Goal: Task Accomplishment & Management: Manage account settings

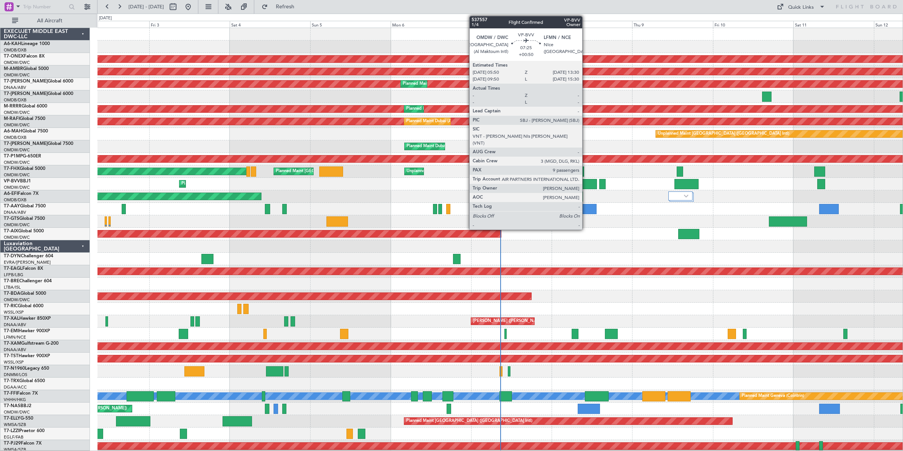
click at [586, 184] on div at bounding box center [584, 184] width 26 height 10
click at [583, 183] on div at bounding box center [584, 184] width 26 height 10
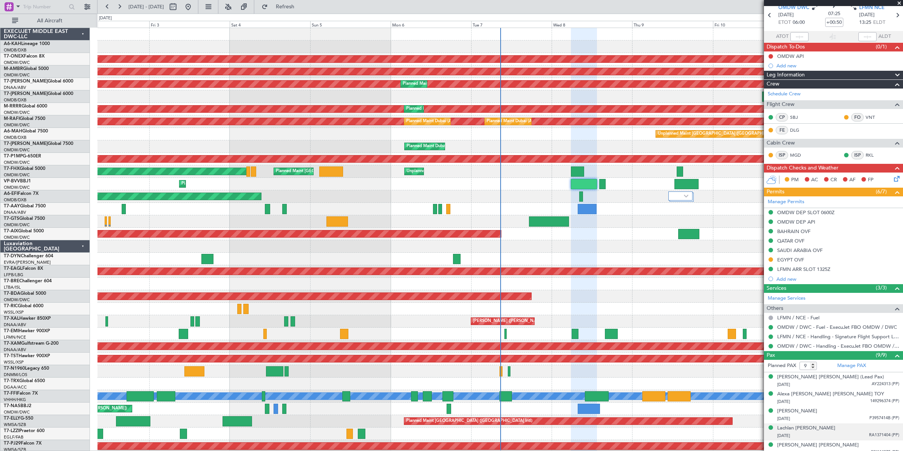
scroll to position [47, 0]
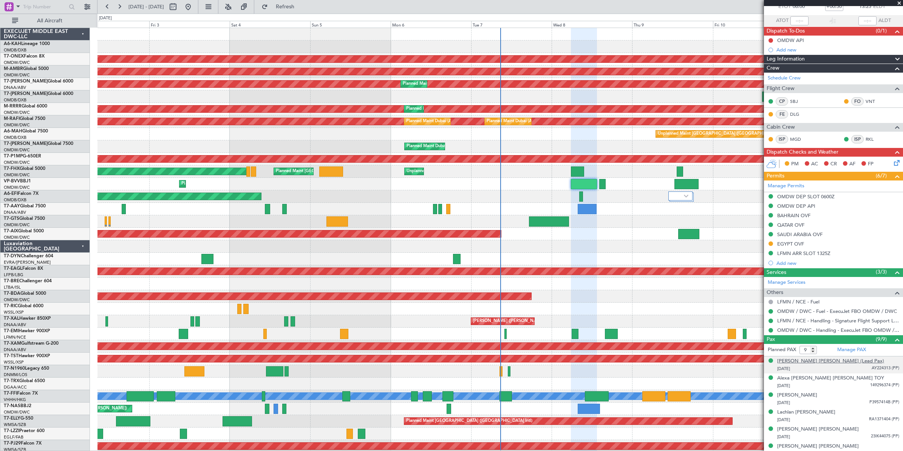
click at [814, 361] on div "[PERSON_NAME] [PERSON_NAME] (Lead Pax)" at bounding box center [831, 361] width 107 height 8
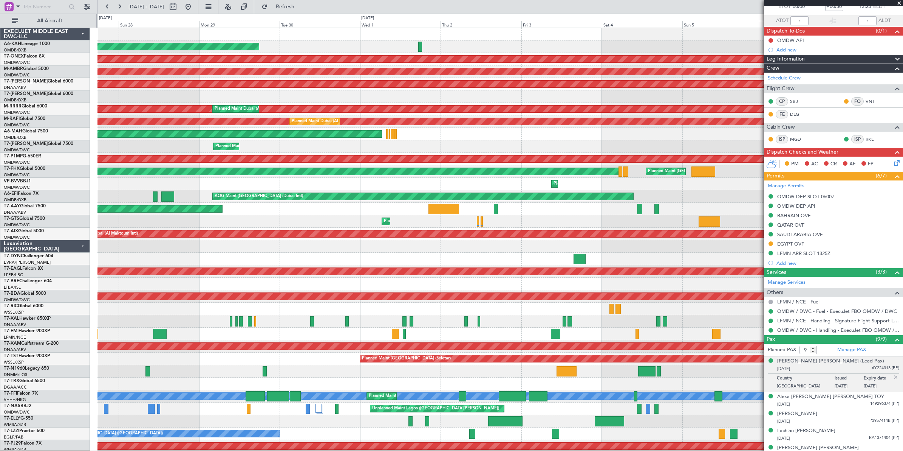
click at [755, 55] on div "Planned Maint [GEOGRAPHIC_DATA] (Al Bateen Executive) Planned Maint Nurnberg Pl…" at bounding box center [501, 252] width 806 height 449
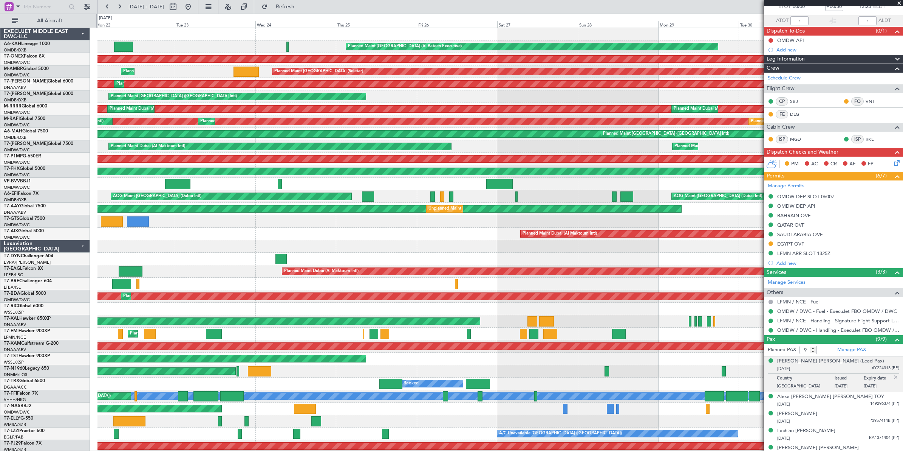
click at [763, 50] on div "Planned Maint [GEOGRAPHIC_DATA] (Al Bateen Executive)" at bounding box center [501, 46] width 806 height 12
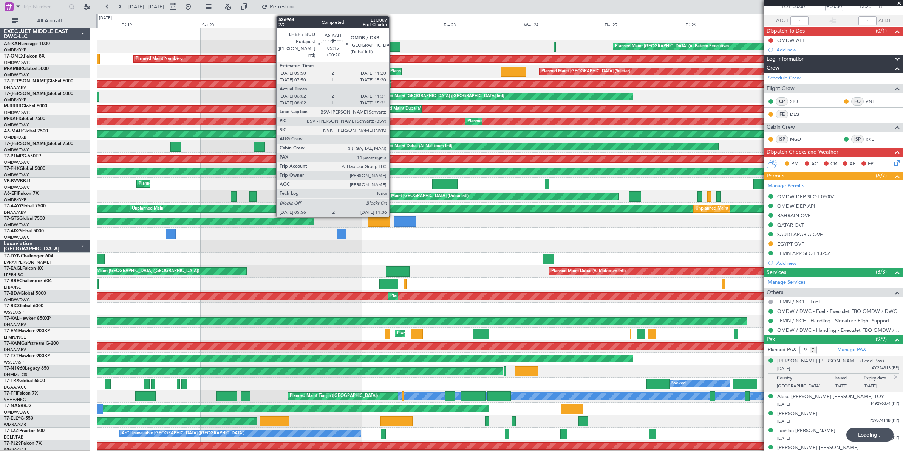
click at [393, 48] on div at bounding box center [390, 47] width 19 height 10
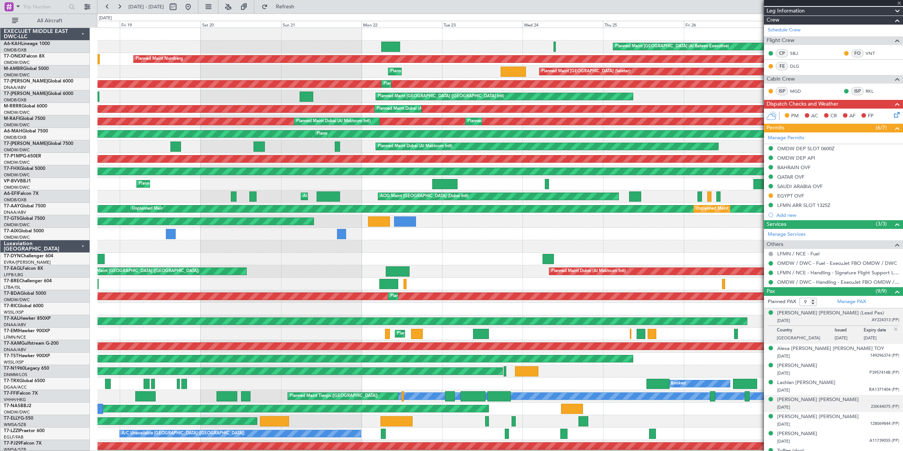
scroll to position [125, 0]
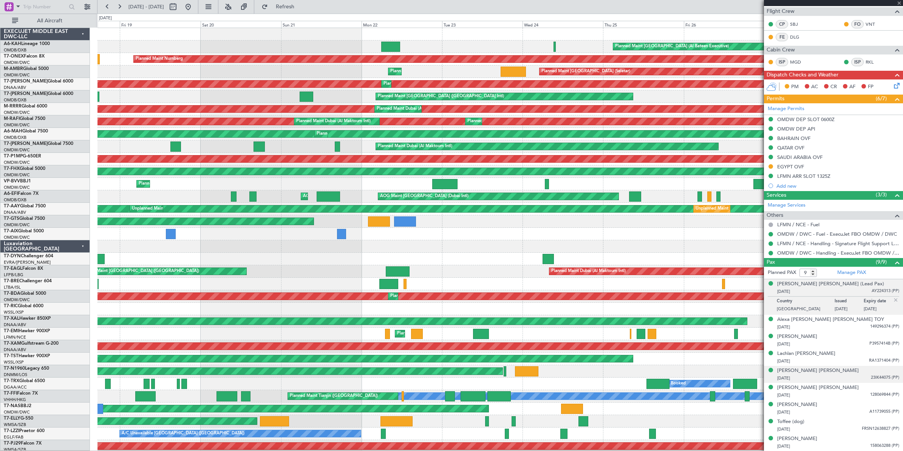
type input "+00:20"
type input "06:12"
type input "11:26"
type input "11"
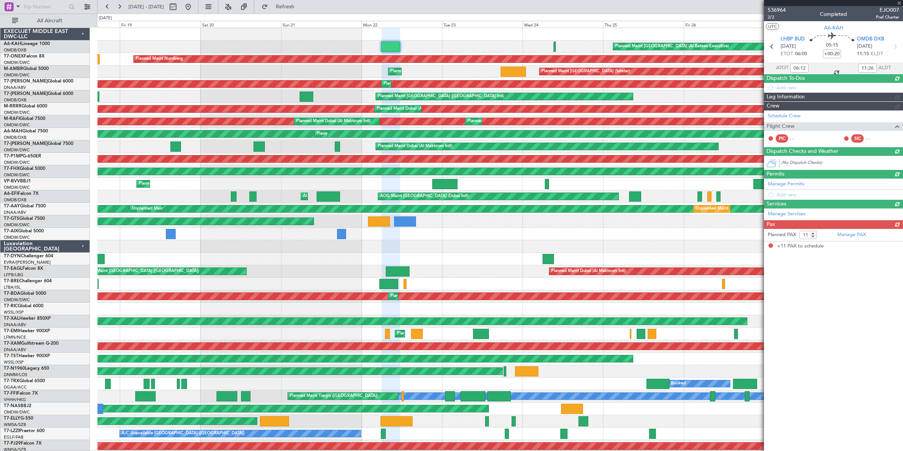
scroll to position [0, 0]
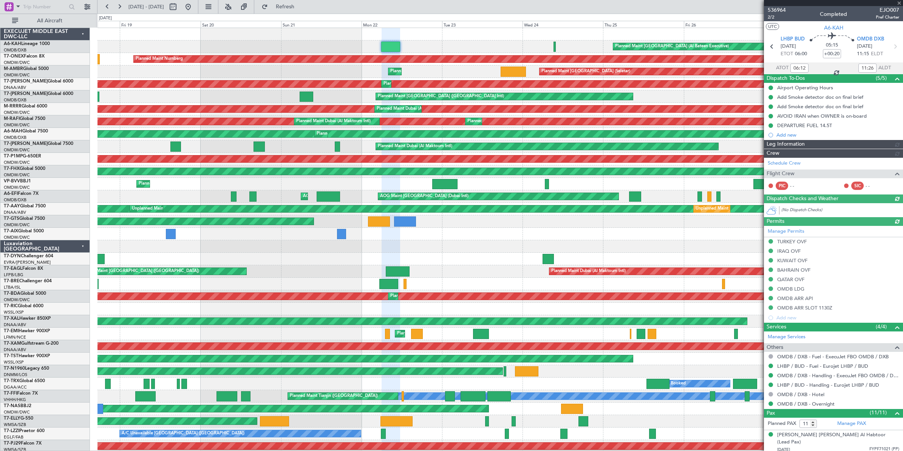
type input "[PERSON_NAME] ([PERSON_NAME])"
type input "7344"
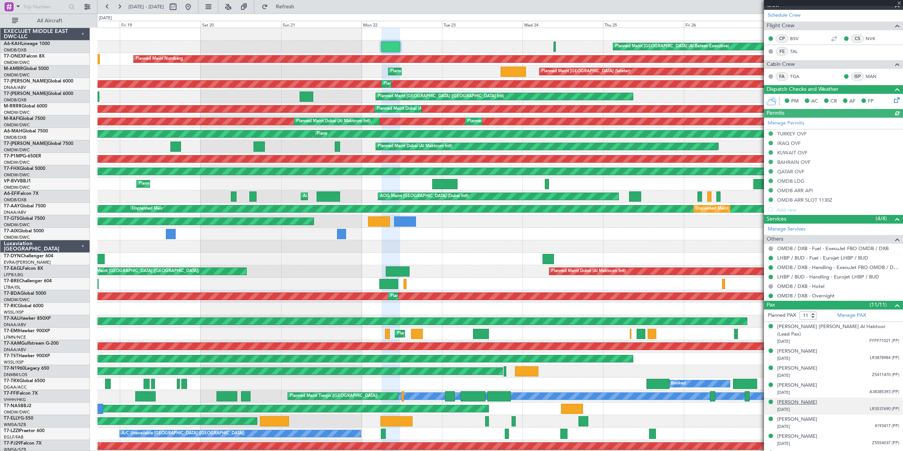
scroll to position [189, 0]
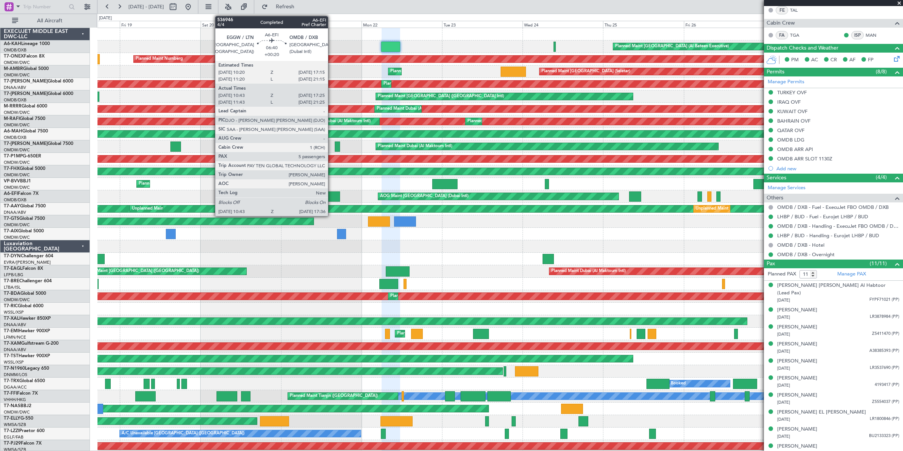
click at [332, 196] on div at bounding box center [328, 196] width 23 height 10
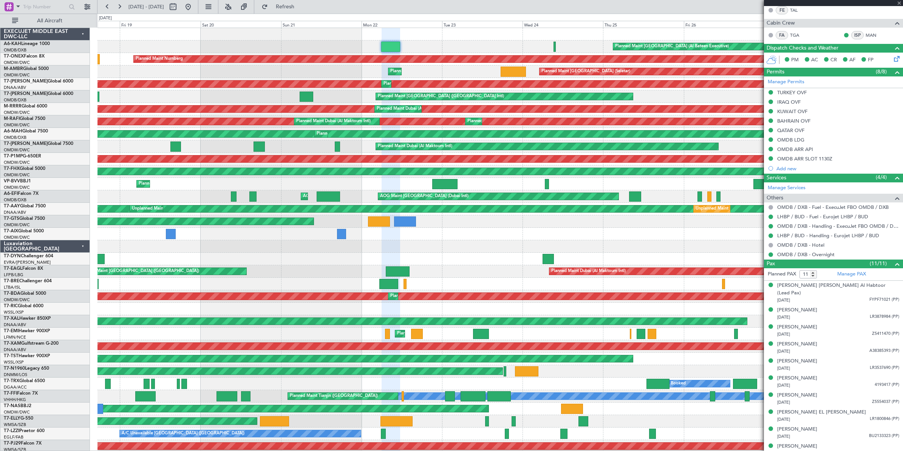
type input "10:53"
type input "17:20"
type input "5"
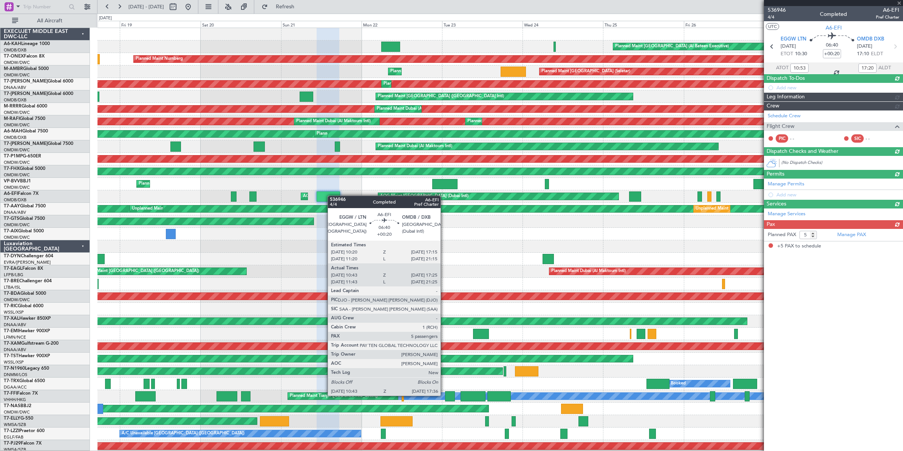
scroll to position [0, 0]
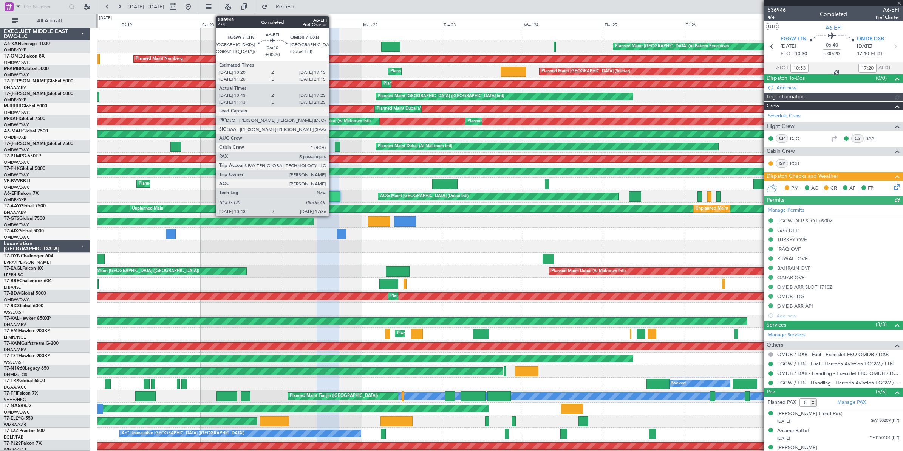
type input "[PERSON_NAME] (ANI)"
type input "7302"
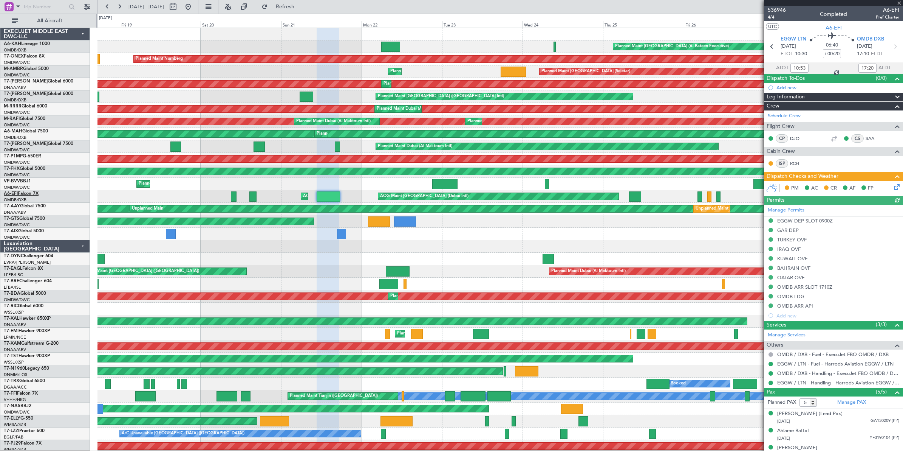
click at [35, 194] on link "A6-EFI Falcon 7X" at bounding box center [21, 193] width 35 height 5
type input "[PERSON_NAME] (ANI)"
type input "7302"
click at [491, 241] on div at bounding box center [501, 246] width 806 height 12
click at [900, 2] on span at bounding box center [900, 3] width 8 height 7
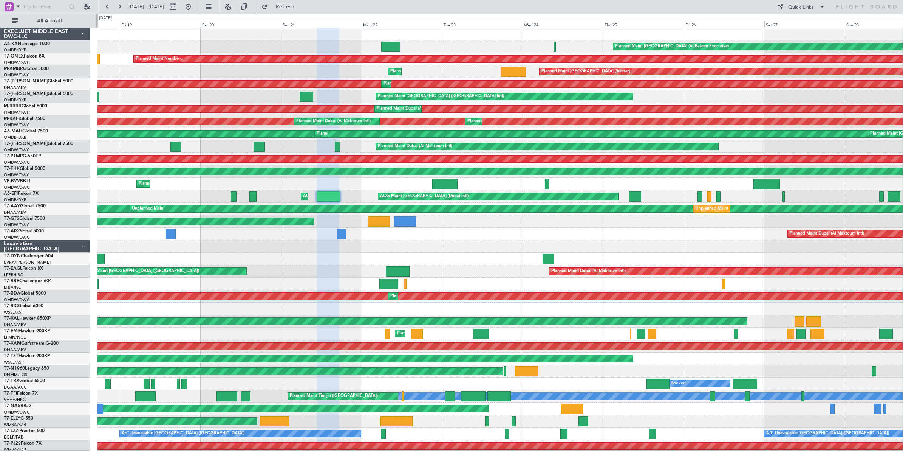
type input "0"
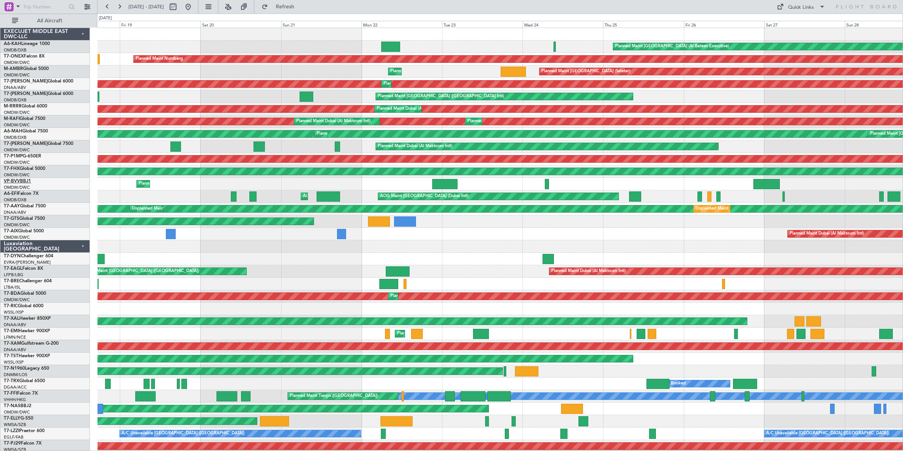
click at [25, 181] on link "VP-BVV BBJ1" at bounding box center [17, 181] width 27 height 5
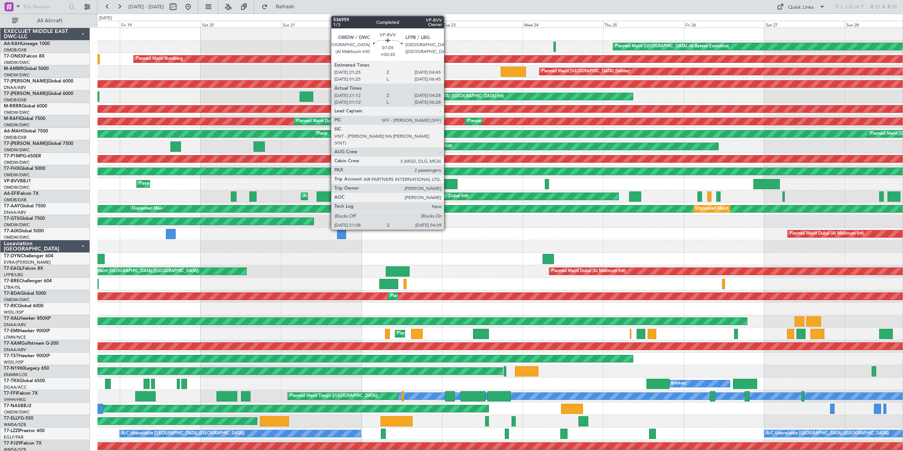
click at [448, 184] on div at bounding box center [444, 184] width 25 height 10
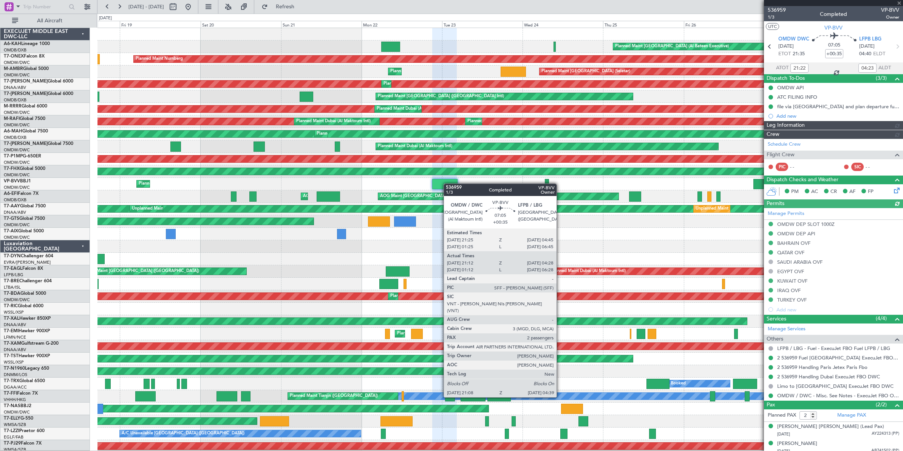
type input "[PERSON_NAME] ([PERSON_NAME])"
type input "7351"
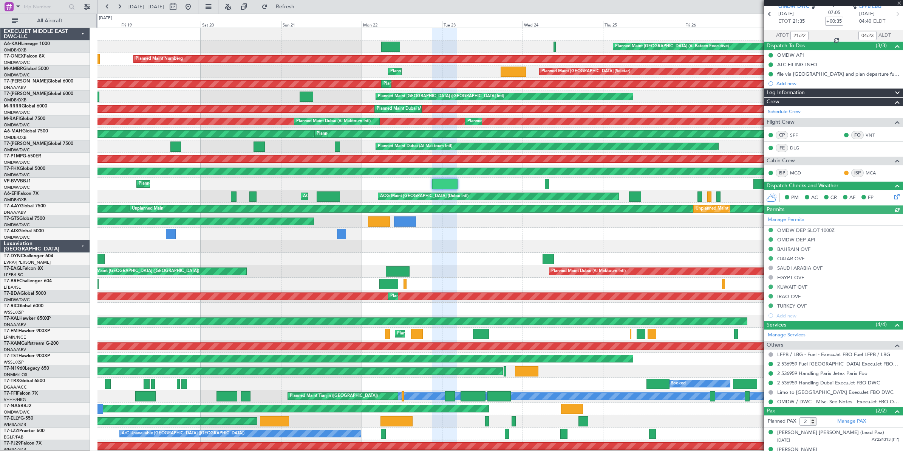
scroll to position [44, 0]
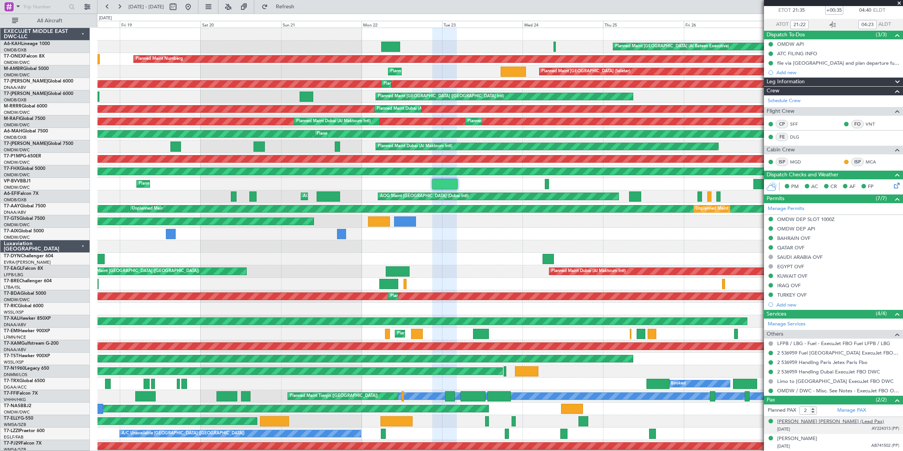
click at [815, 422] on div "[PERSON_NAME] [PERSON_NAME] (Lead Pax)" at bounding box center [831, 422] width 107 height 8
type input "[PERSON_NAME] ([PERSON_NAME])"
type input "7351"
type input "[PERSON_NAME] ([PERSON_NAME])"
type input "7351"
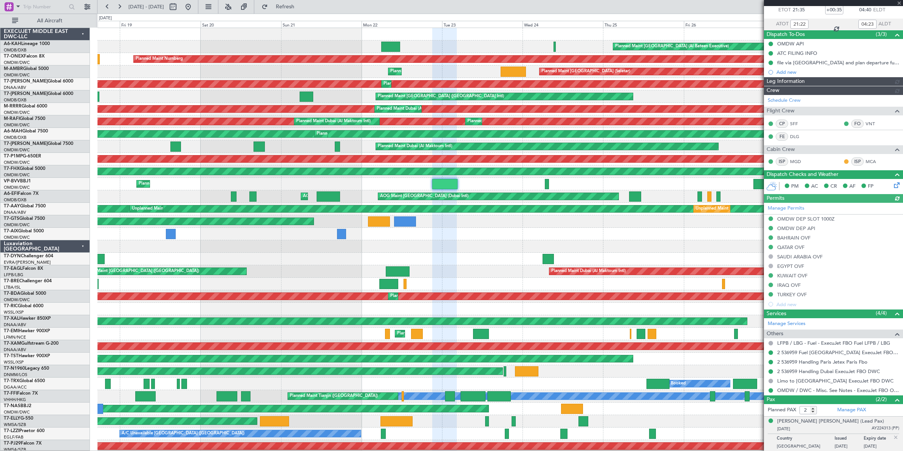
type input "[PERSON_NAME] ([PERSON_NAME])"
type input "7351"
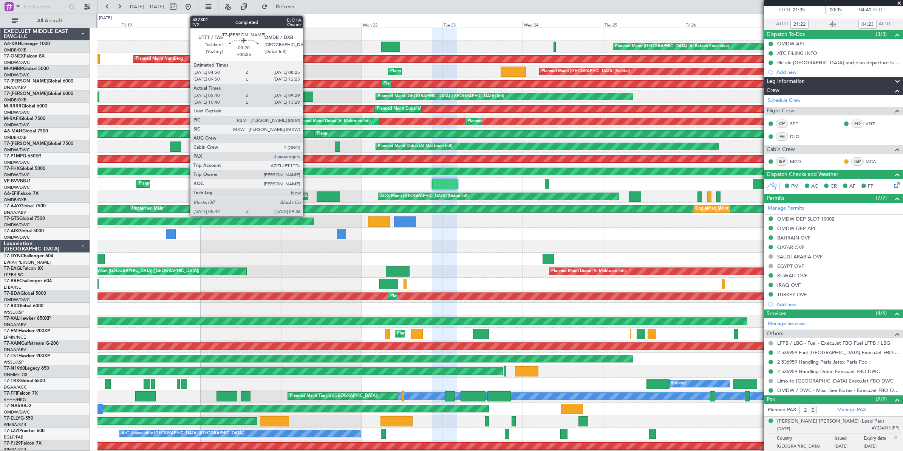
click at [307, 97] on div at bounding box center [306, 96] width 13 height 10
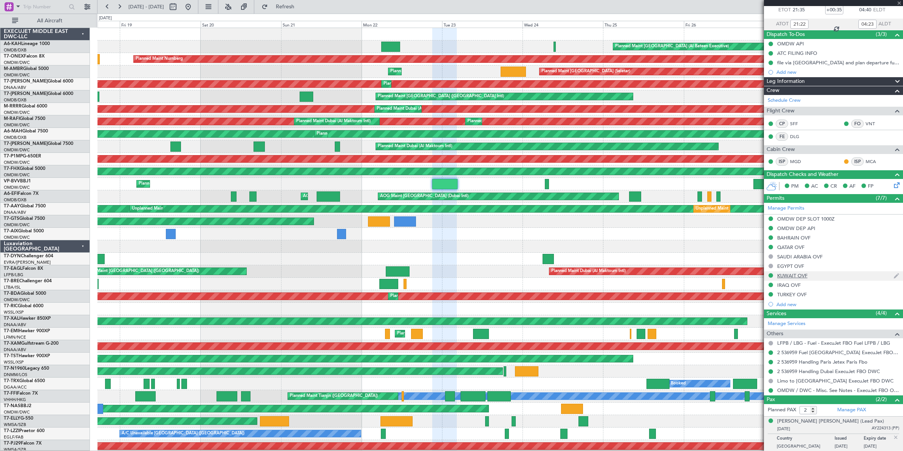
type input "05:50"
type input "09:24"
type input "4"
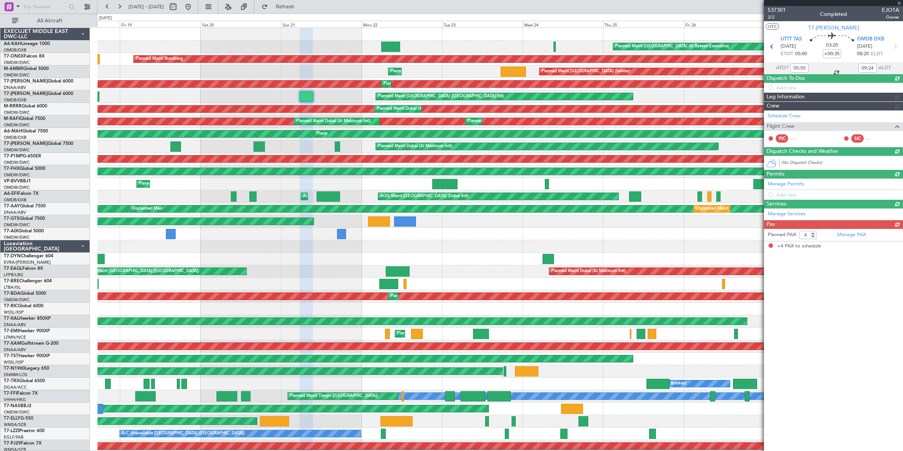
scroll to position [0, 0]
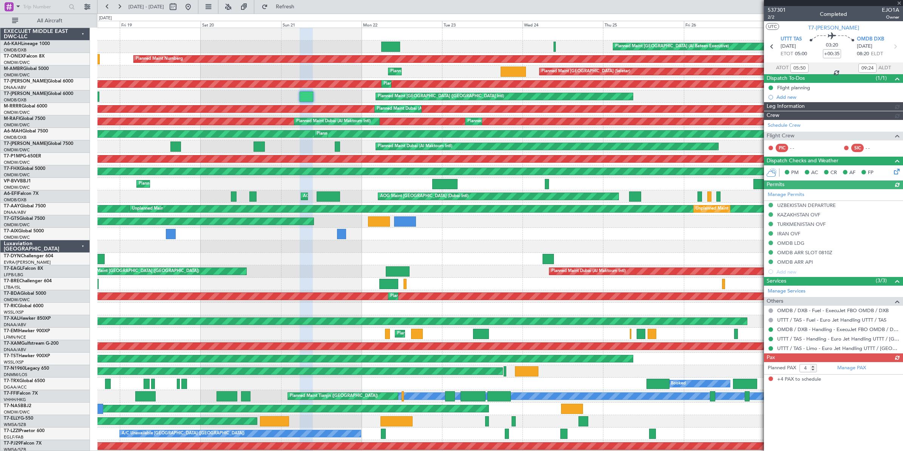
type input "Dherander Fithani (DHF)"
type input "7333"
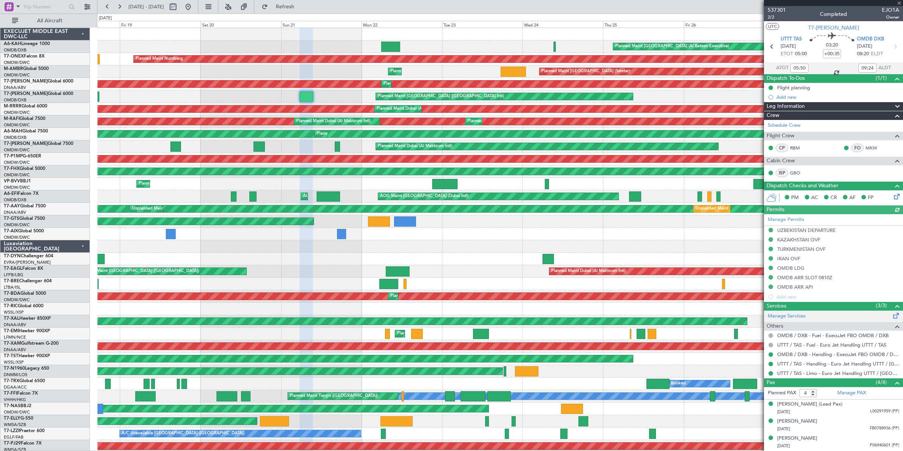
scroll to position [17, 0]
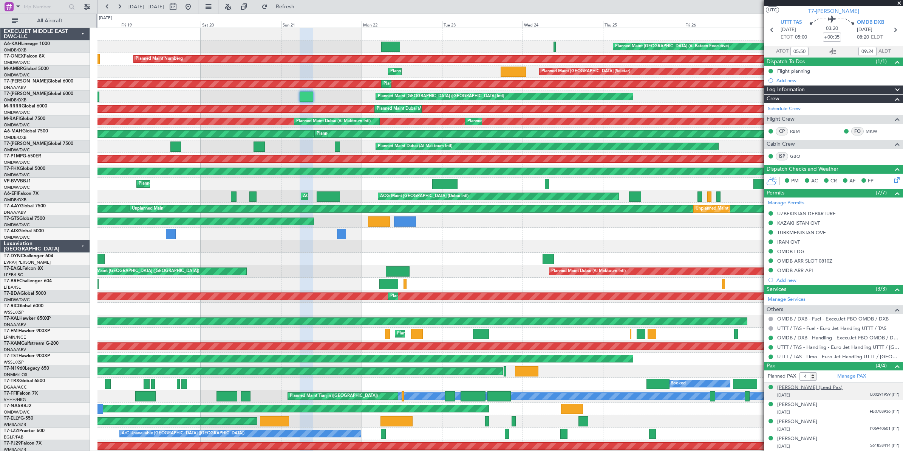
click at [794, 389] on div "[PERSON_NAME] (Lead Pax)" at bounding box center [810, 388] width 65 height 8
click at [33, 6] on input "text" at bounding box center [44, 6] width 43 height 11
paste input "38,305"
click at [58, 6] on input "38,305" at bounding box center [44, 6] width 43 height 11
type input "38,305"
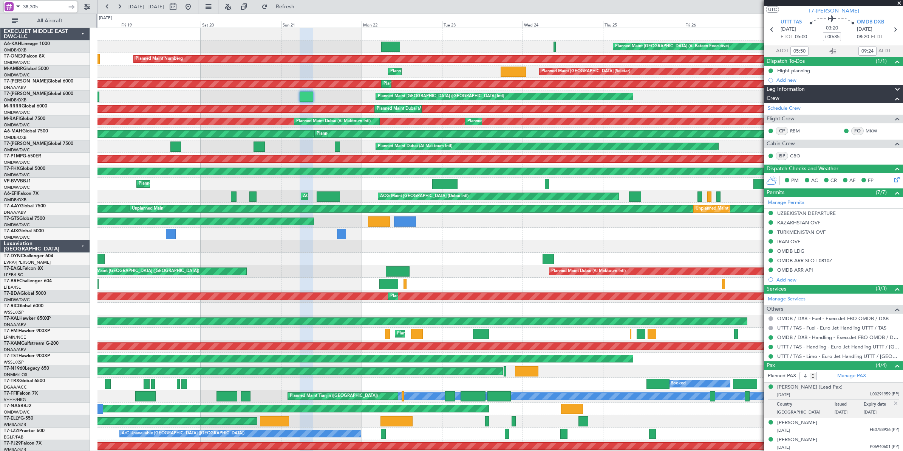
drag, startPoint x: 43, startPoint y: 8, endPoint x: 3, endPoint y: 6, distance: 40.5
click at [4, 6] on div "38,305" at bounding box center [41, 6] width 74 height 11
paste input "538,305"
click at [74, 6] on div at bounding box center [72, 7] width 12 height 12
click at [31, 6] on input "538,305" at bounding box center [44, 6] width 43 height 11
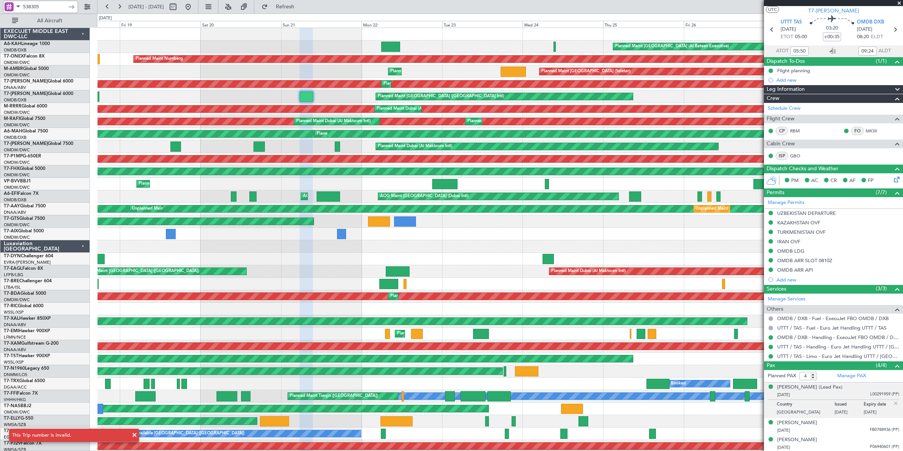
type input "538305"
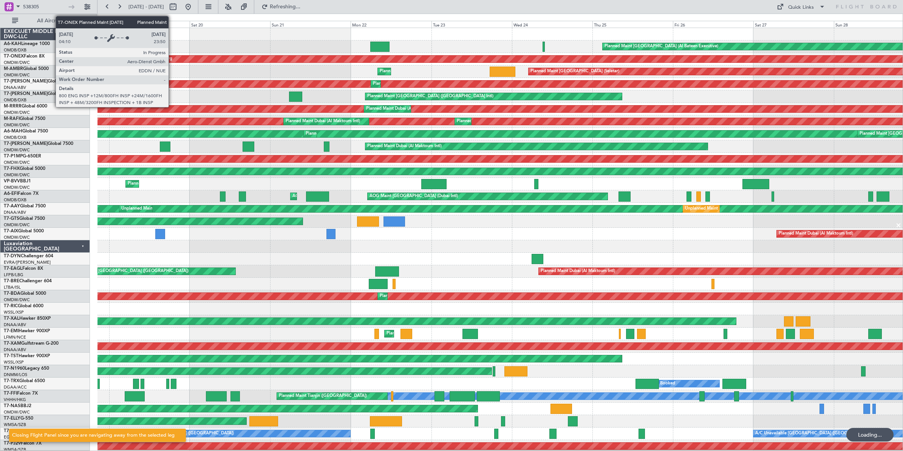
scroll to position [0, 0]
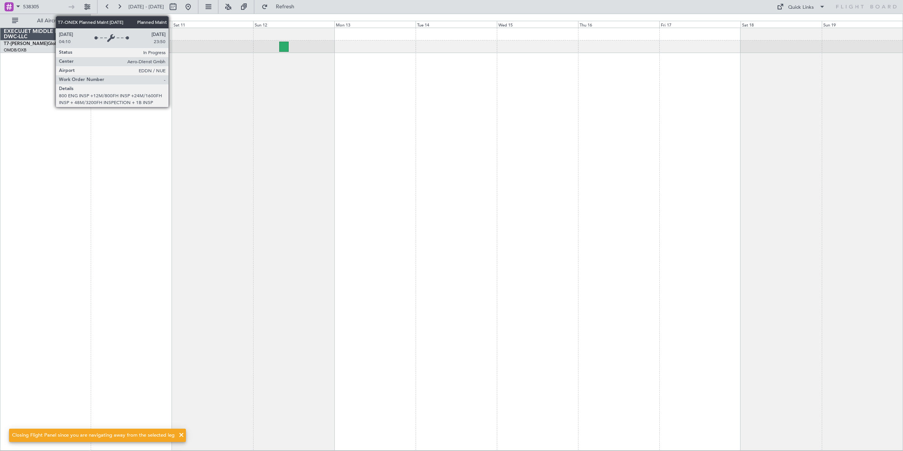
click at [224, 102] on div at bounding box center [496, 239] width 813 height 423
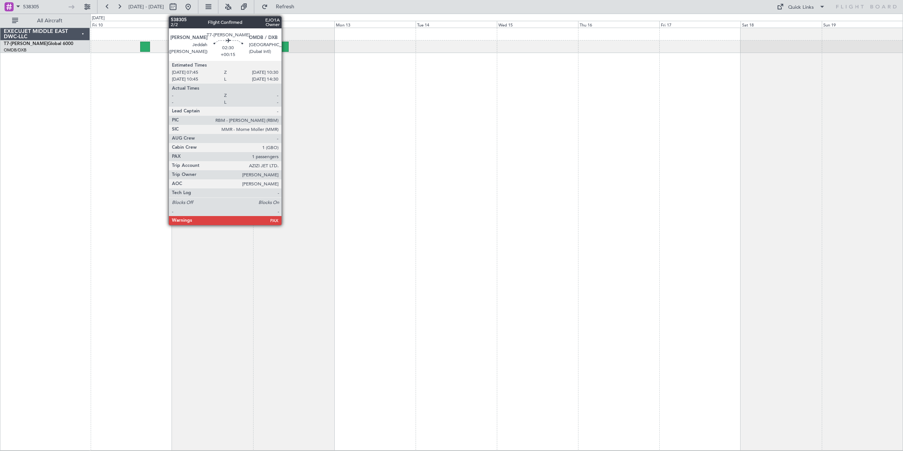
click at [285, 46] on div at bounding box center [283, 47] width 9 height 10
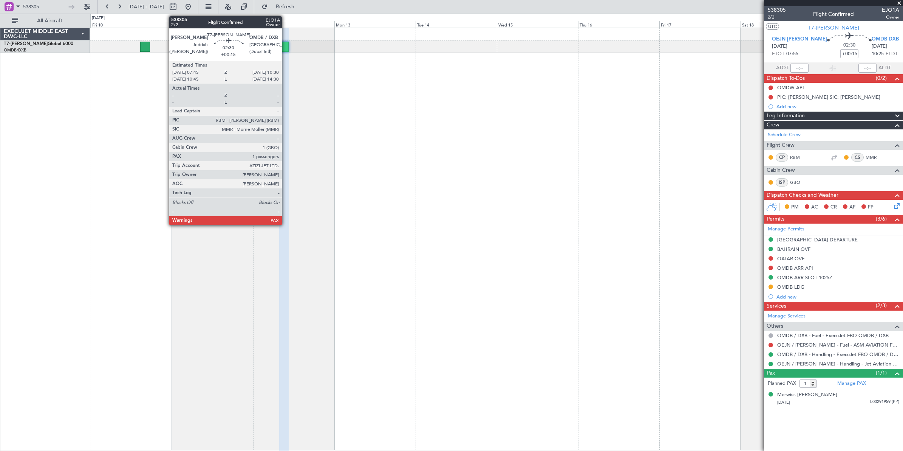
click at [286, 48] on div at bounding box center [283, 47] width 9 height 10
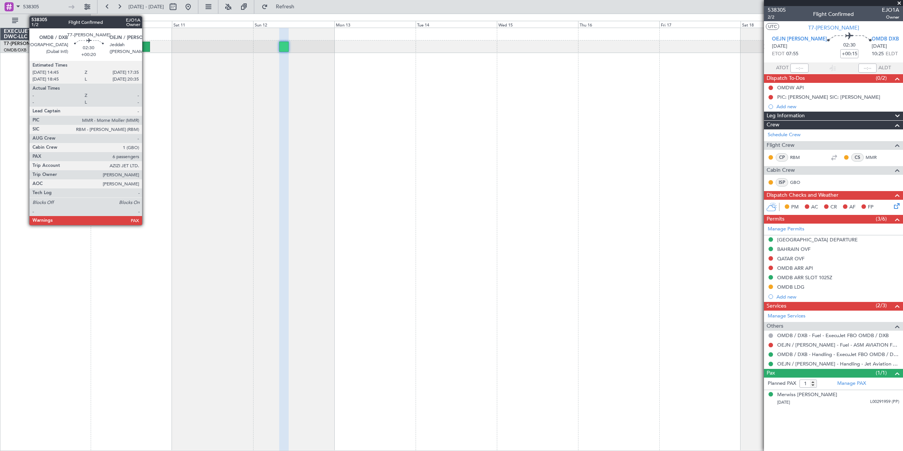
click at [146, 47] on div at bounding box center [145, 47] width 10 height 10
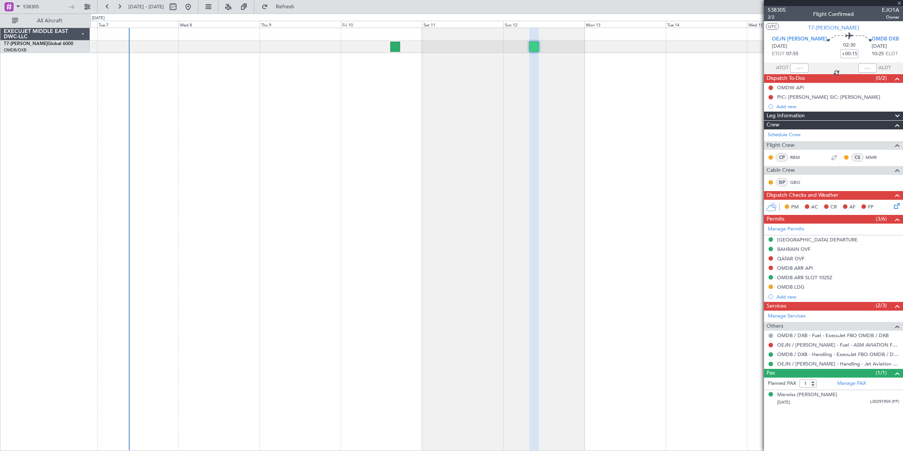
type input "+00:20"
type input "6"
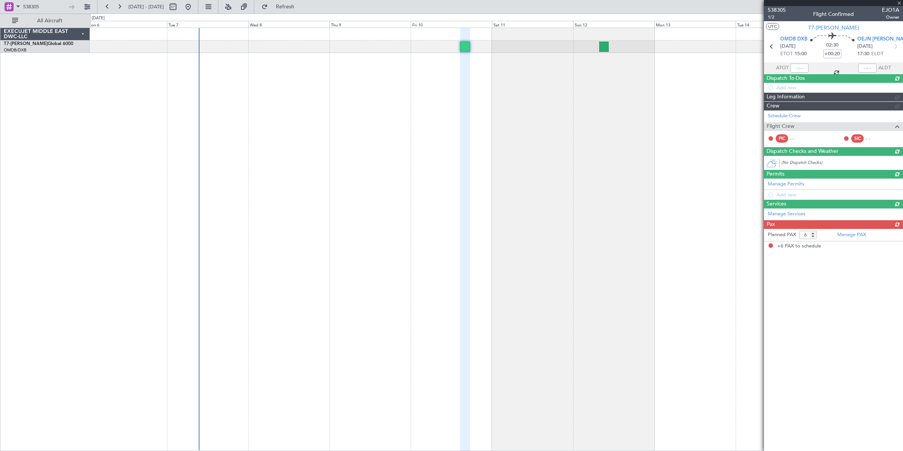
click at [468, 111] on div at bounding box center [496, 239] width 813 height 423
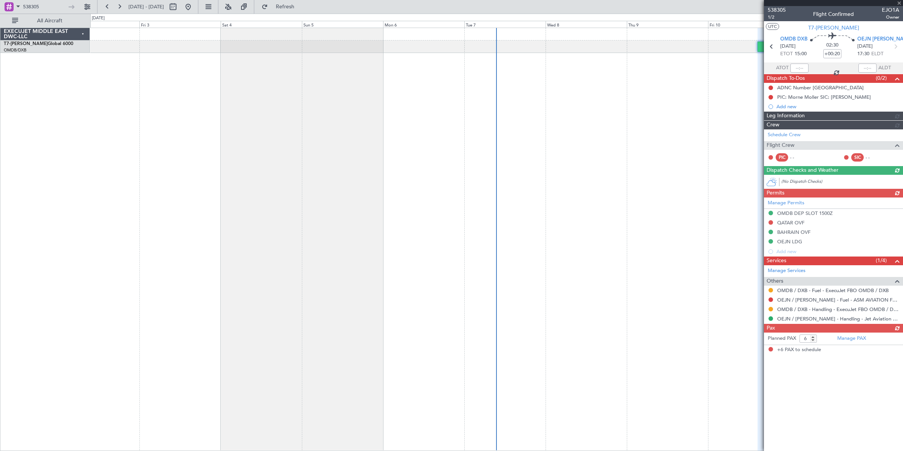
click at [555, 110] on div at bounding box center [496, 239] width 813 height 423
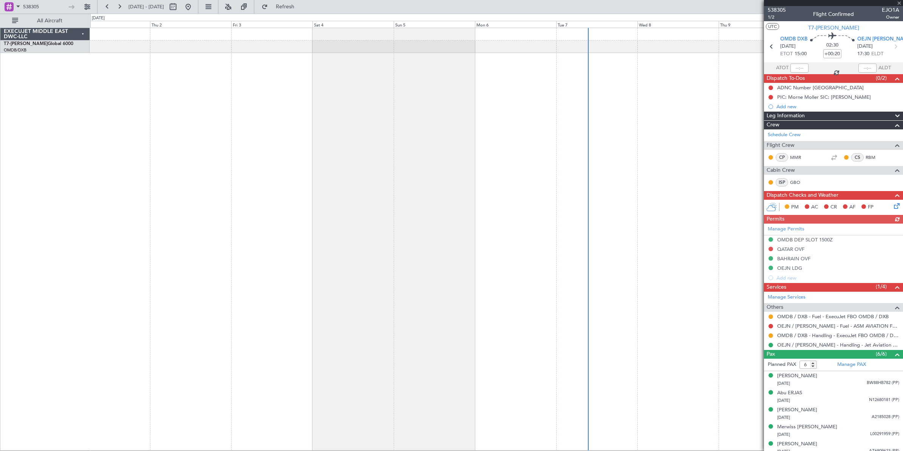
click at [574, 127] on div at bounding box center [496, 239] width 813 height 423
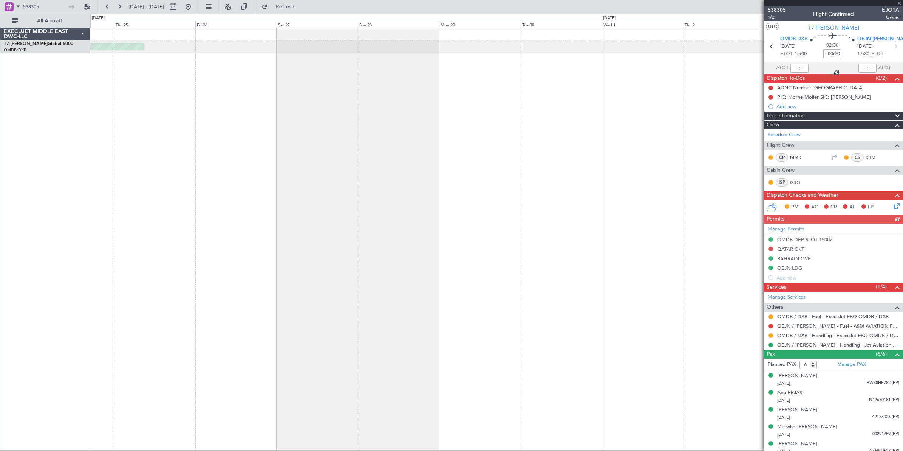
click at [634, 136] on div "Planned Maint [GEOGRAPHIC_DATA] ([GEOGRAPHIC_DATA] Intl)" at bounding box center [496, 239] width 813 height 423
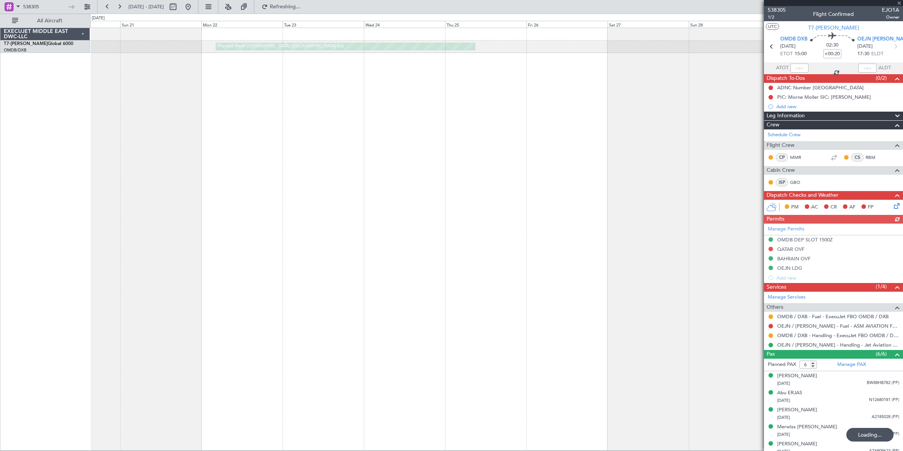
click at [462, 141] on div "Planned Maint [GEOGRAPHIC_DATA] ([GEOGRAPHIC_DATA] Intl)" at bounding box center [496, 239] width 813 height 423
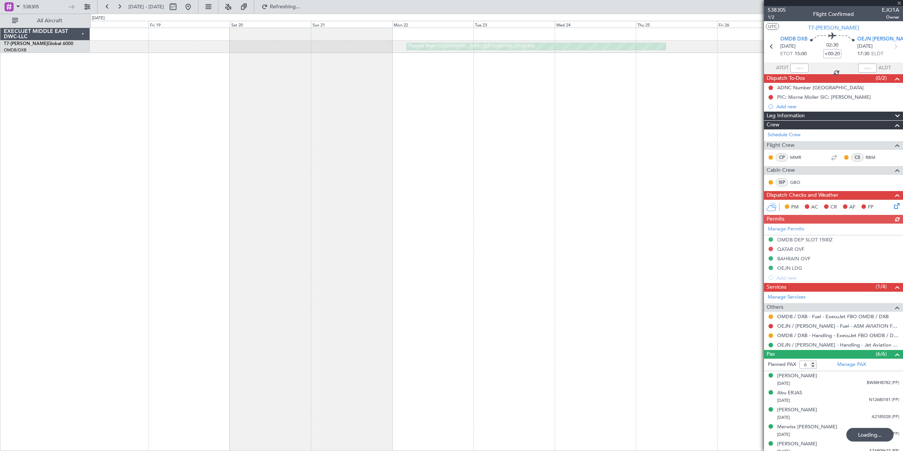
click at [501, 125] on div "Planned Maint [GEOGRAPHIC_DATA] ([GEOGRAPHIC_DATA] Intl)" at bounding box center [496, 239] width 813 height 423
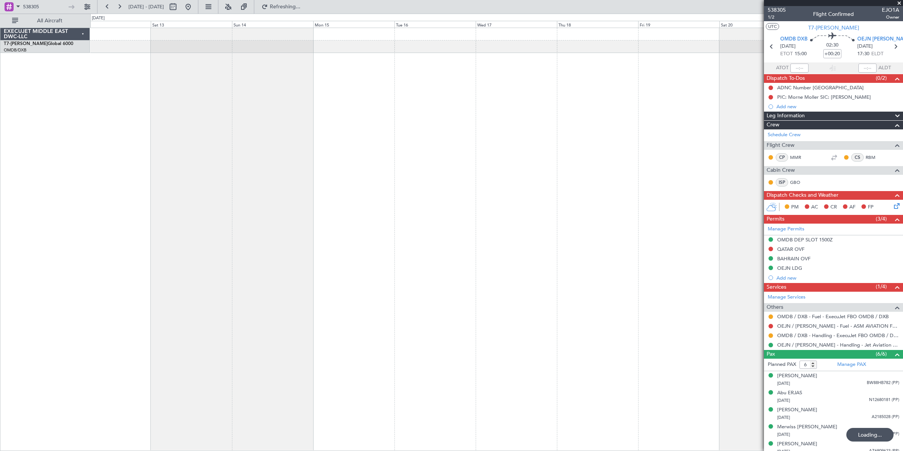
click at [494, 129] on div "Planned Maint [GEOGRAPHIC_DATA] ([GEOGRAPHIC_DATA] Intl)" at bounding box center [496, 239] width 813 height 423
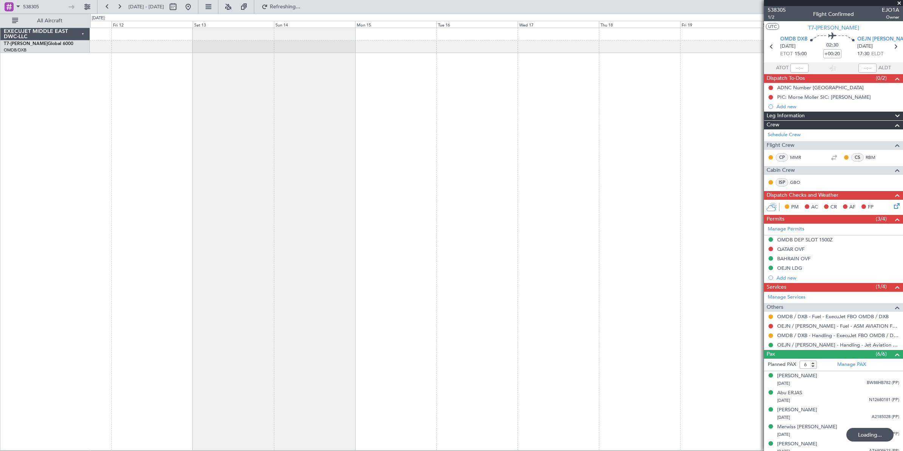
click at [457, 135] on div "Planned Maint [GEOGRAPHIC_DATA] ([GEOGRAPHIC_DATA] Intl)" at bounding box center [496, 239] width 813 height 423
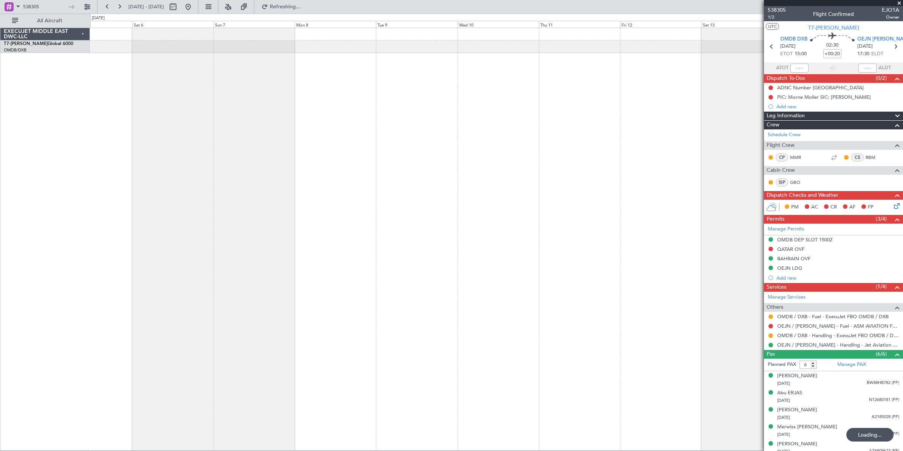
click at [395, 132] on div at bounding box center [496, 239] width 813 height 423
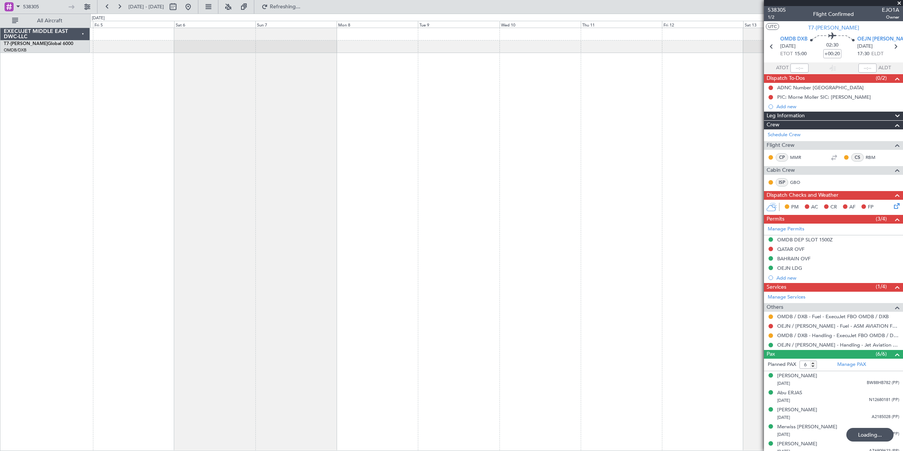
click at [485, 130] on div at bounding box center [496, 239] width 813 height 423
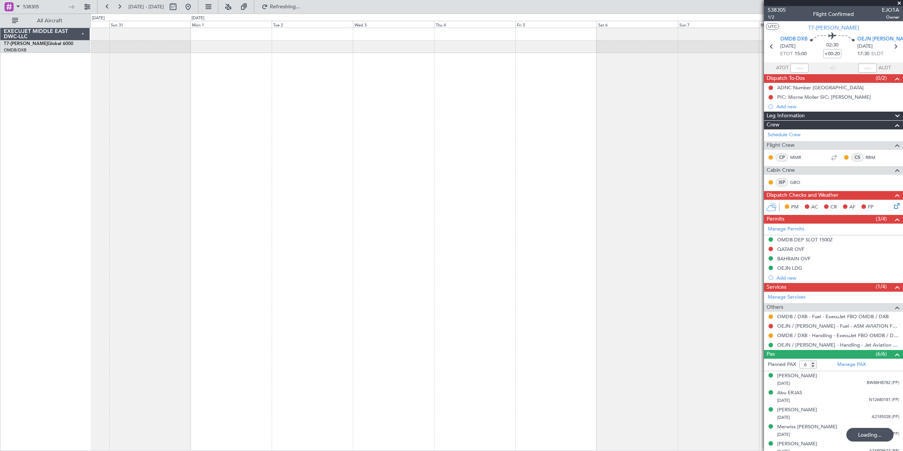
click at [433, 137] on div at bounding box center [496, 239] width 813 height 423
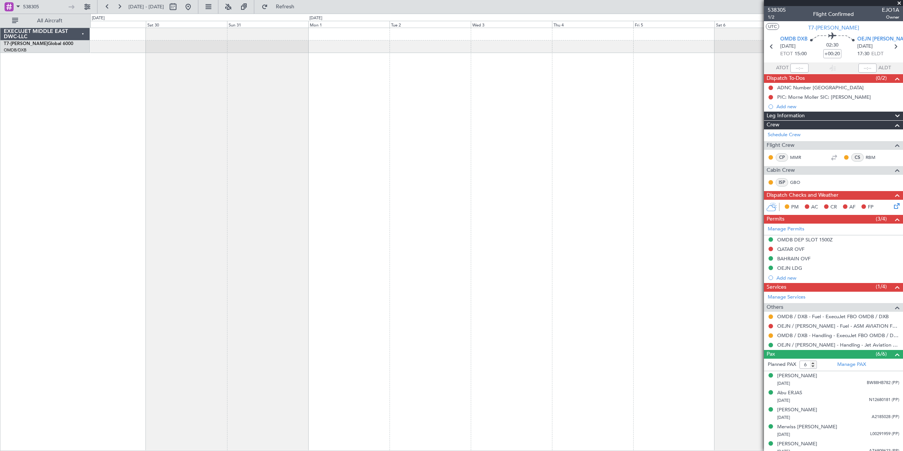
click at [549, 133] on div at bounding box center [496, 239] width 813 height 423
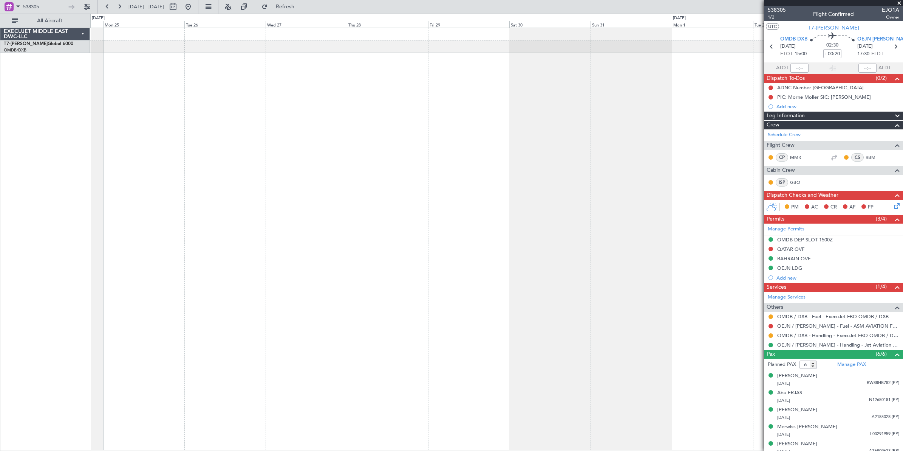
click at [540, 141] on div at bounding box center [496, 239] width 813 height 423
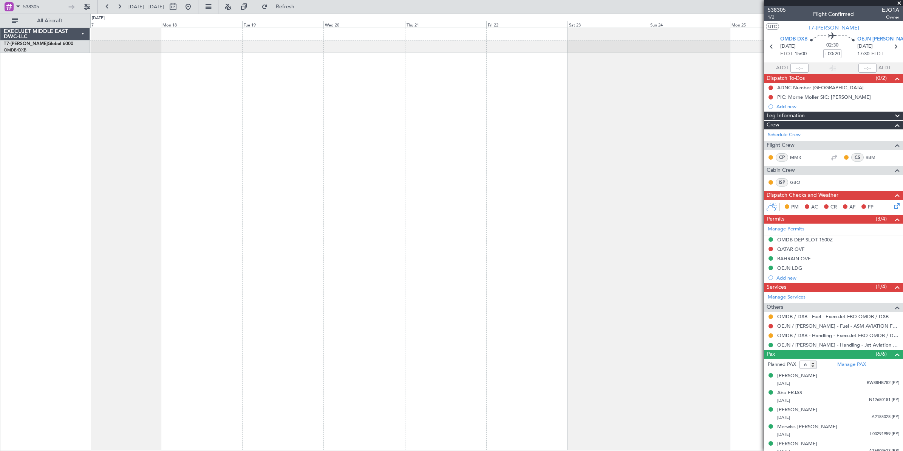
click at [529, 141] on div at bounding box center [496, 239] width 813 height 423
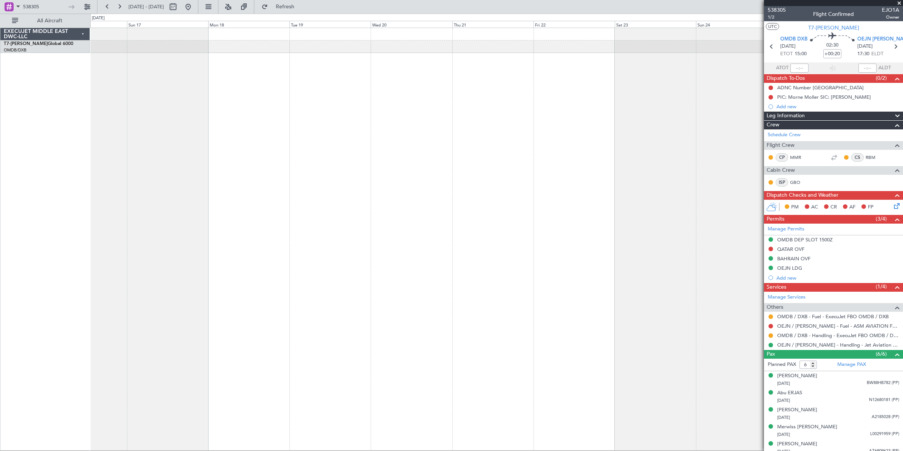
click at [529, 135] on div at bounding box center [496, 239] width 813 height 423
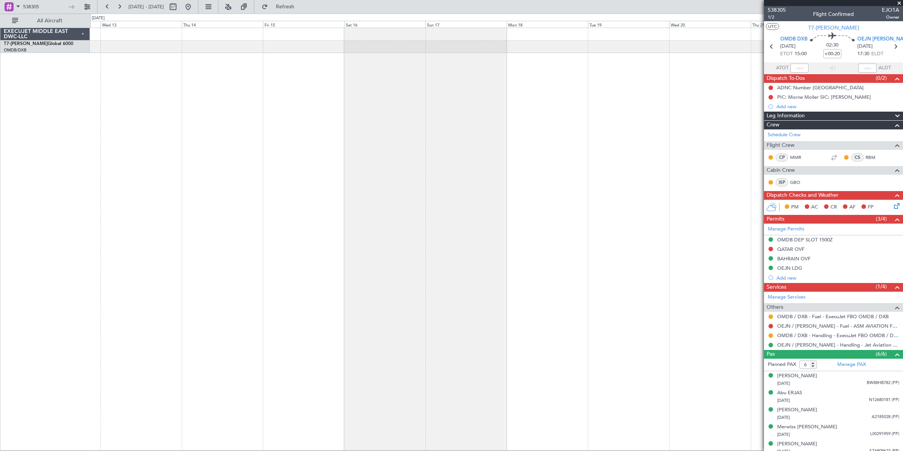
click at [474, 139] on div at bounding box center [496, 239] width 813 height 423
click at [349, 147] on div at bounding box center [496, 239] width 813 height 423
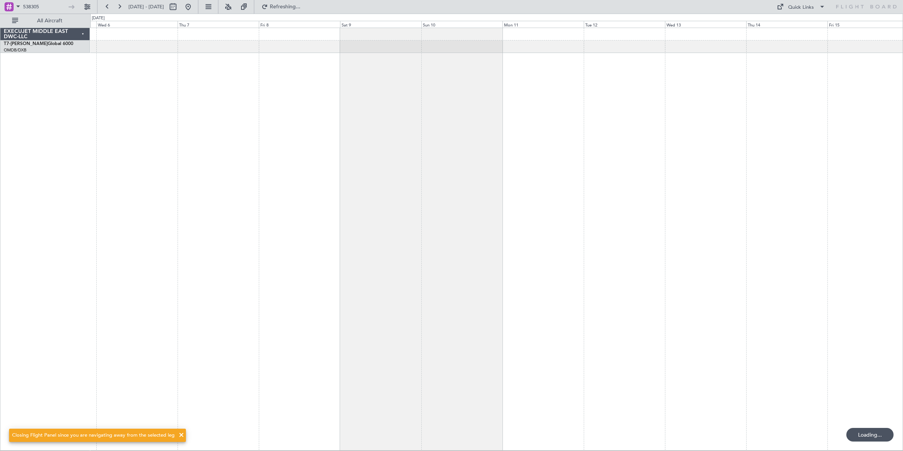
click at [566, 111] on div at bounding box center [496, 239] width 813 height 423
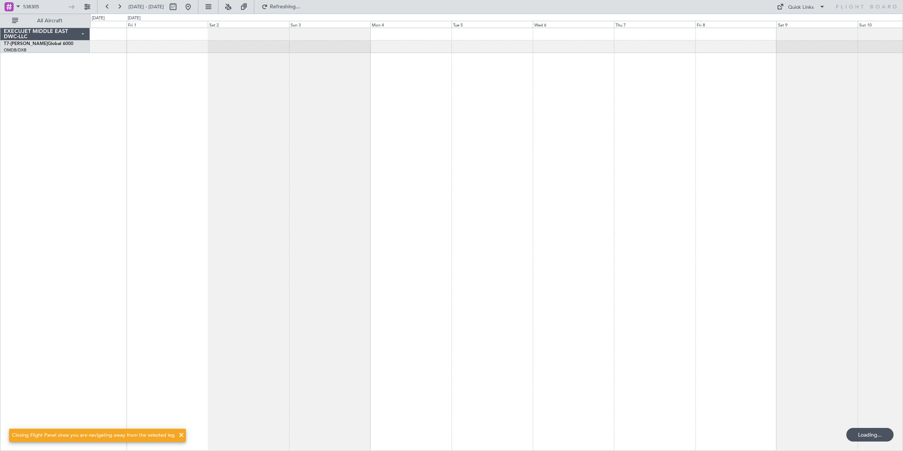
click at [550, 116] on div at bounding box center [496, 239] width 813 height 423
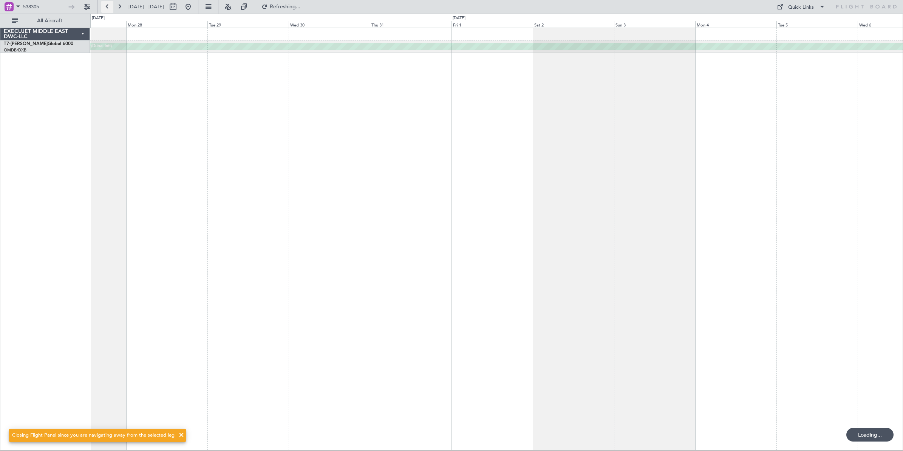
click at [107, 7] on button at bounding box center [107, 7] width 12 height 12
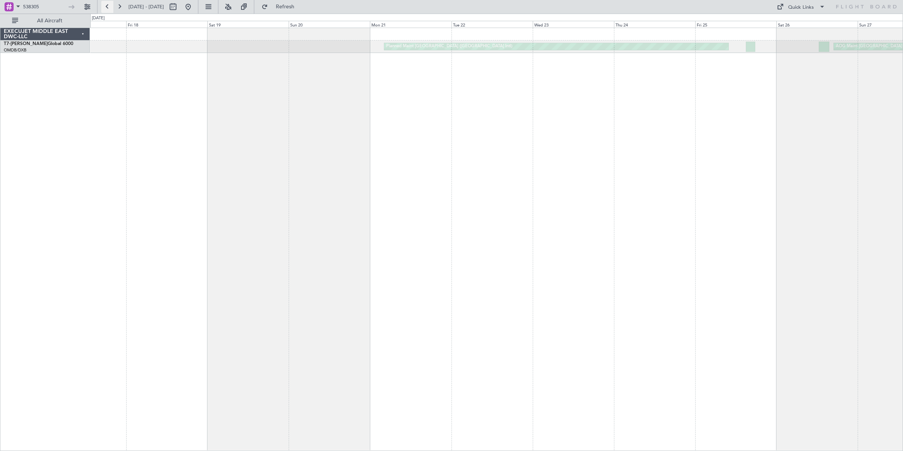
click at [107, 7] on button at bounding box center [107, 7] width 12 height 12
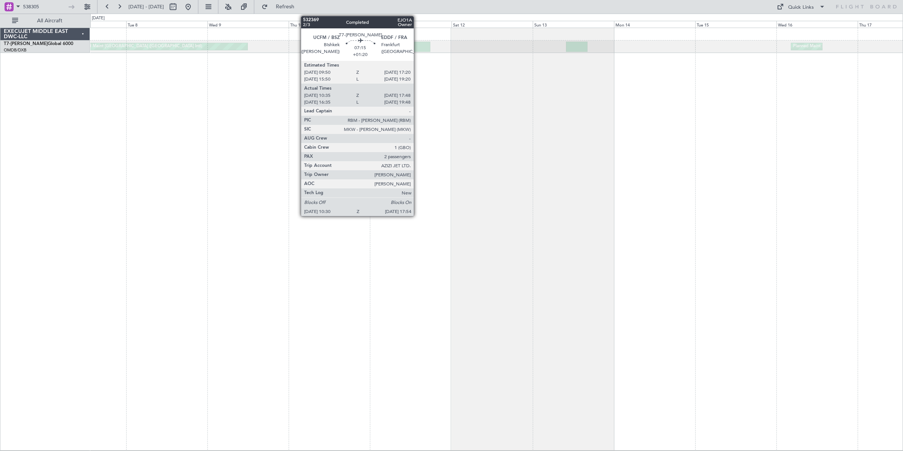
click at [418, 48] on div at bounding box center [418, 47] width 25 height 10
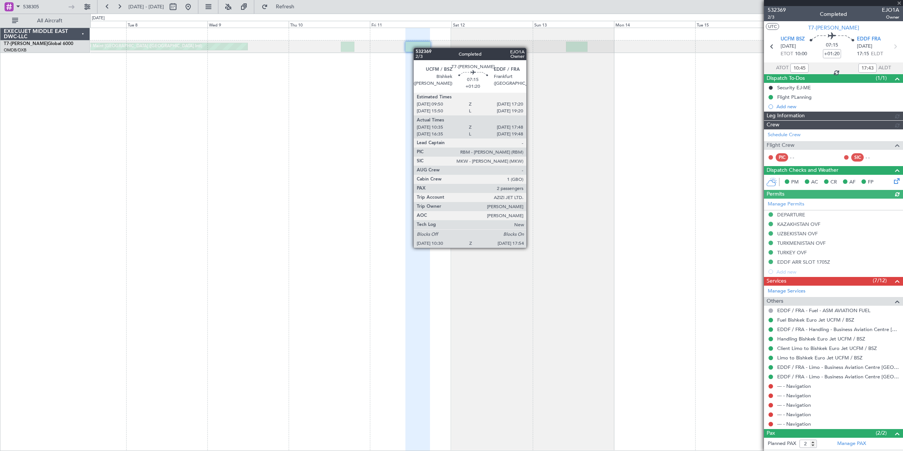
type input "[PERSON_NAME] (ANI)"
type input "6752"
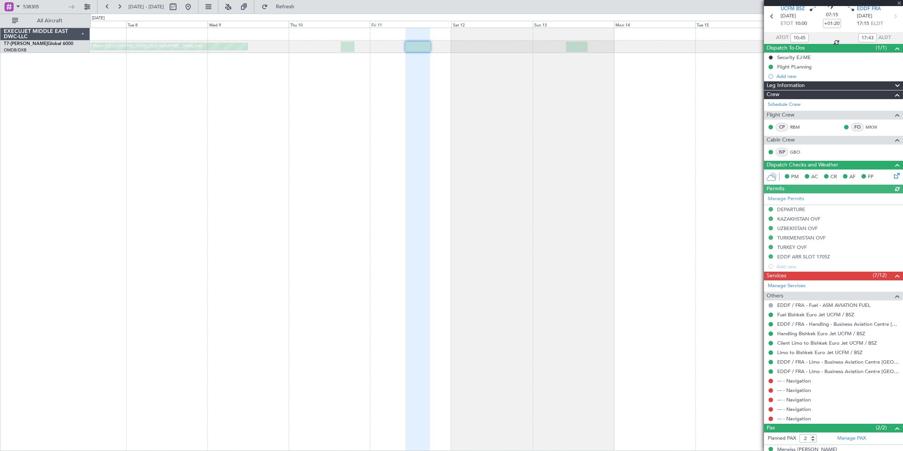
scroll to position [59, 0]
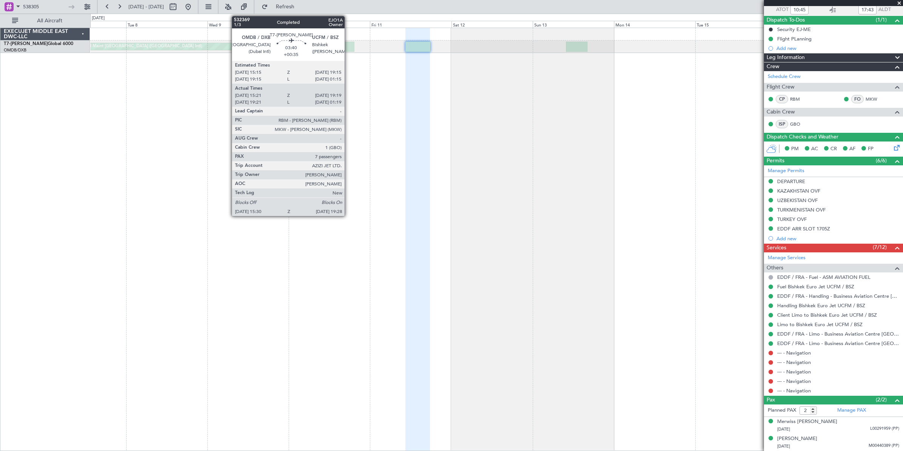
click at [349, 49] on div at bounding box center [348, 47] width 14 height 10
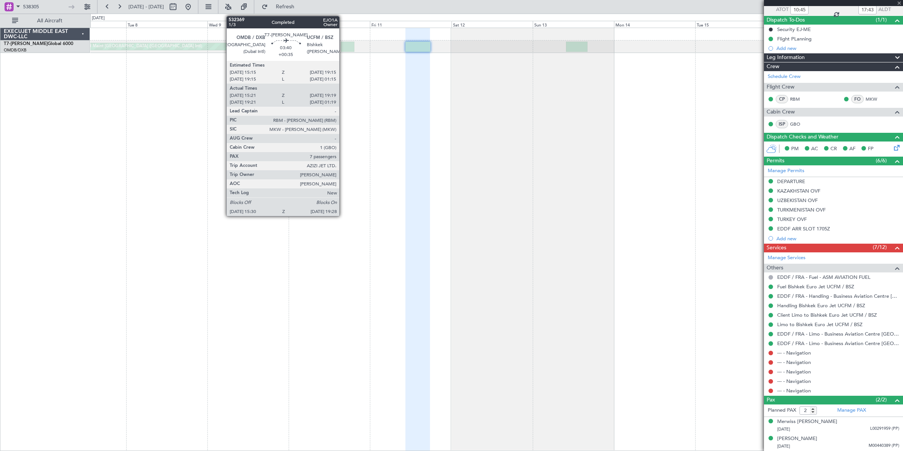
type input "+00:35"
type input "15:36"
type input "19:14"
type input "7"
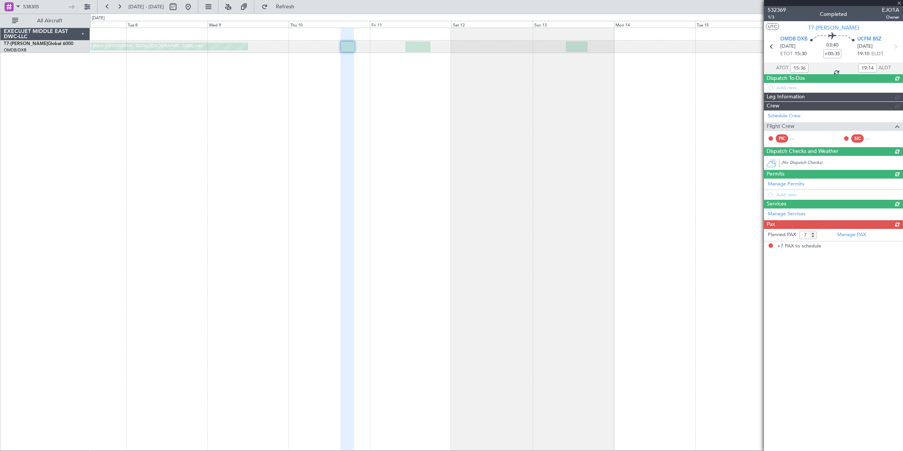
scroll to position [0, 0]
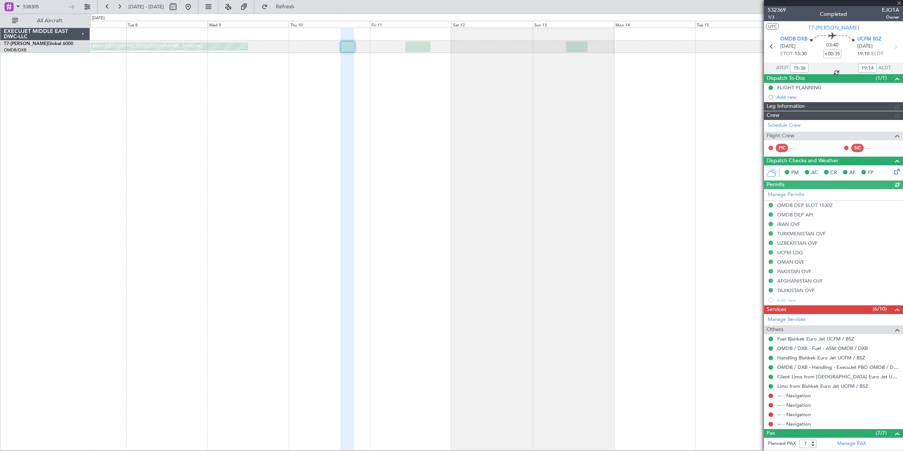
type input "[PERSON_NAME] ([PERSON_NAME])"
type input "6745"
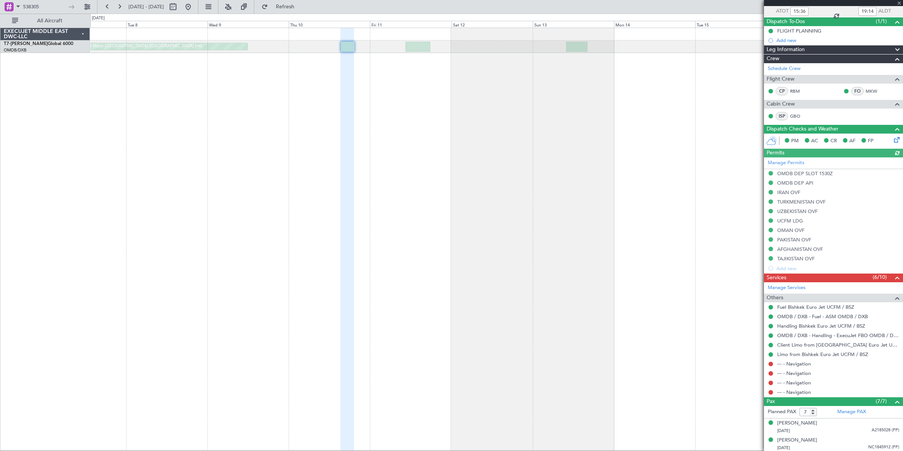
scroll to position [144, 0]
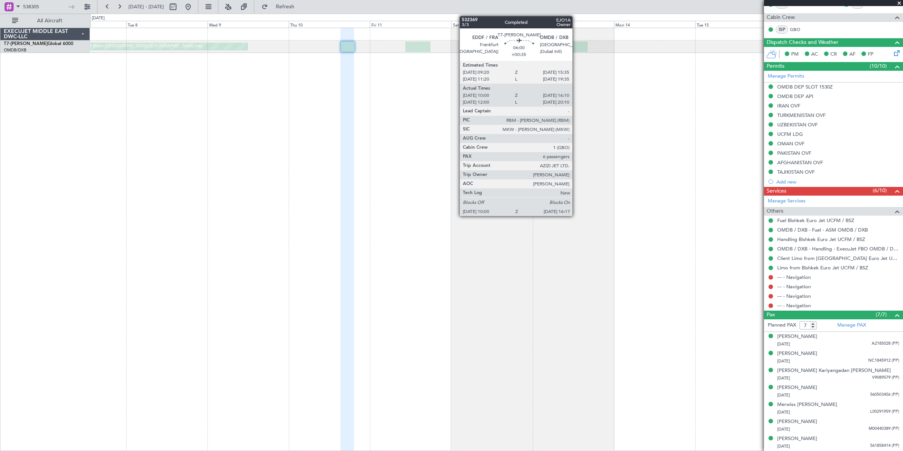
click at [576, 48] on div at bounding box center [577, 47] width 22 height 10
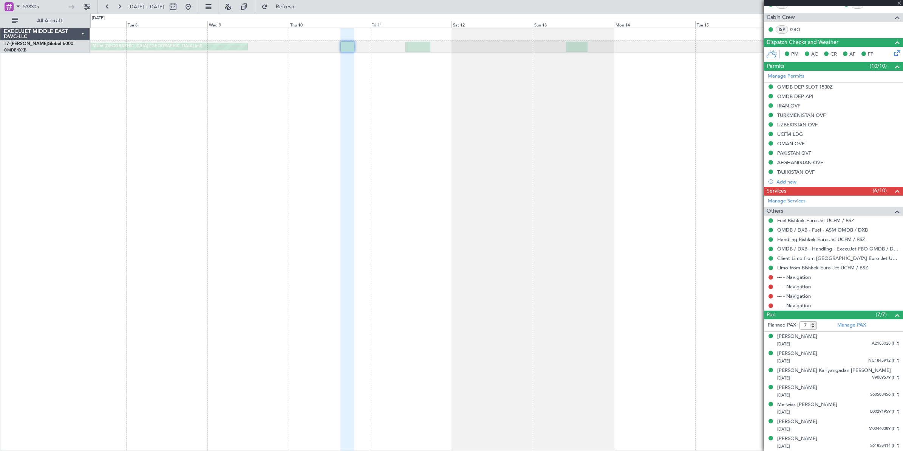
type input "10:10"
type input "16:05"
type input "6"
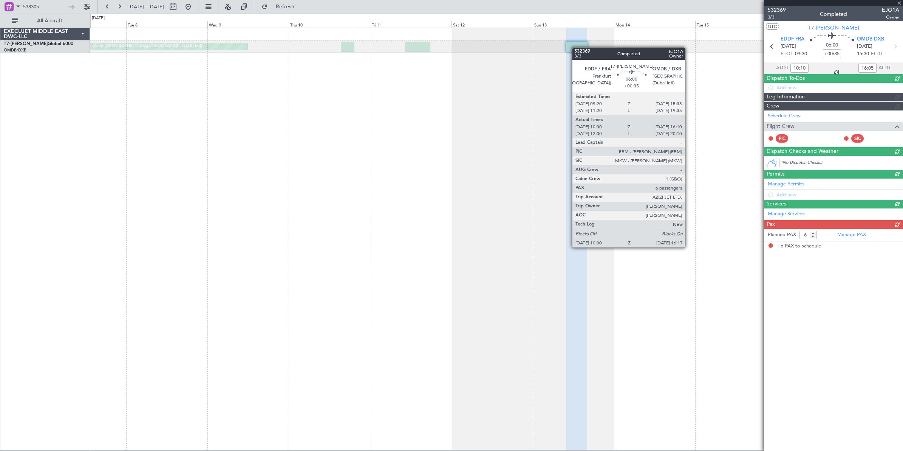
scroll to position [0, 0]
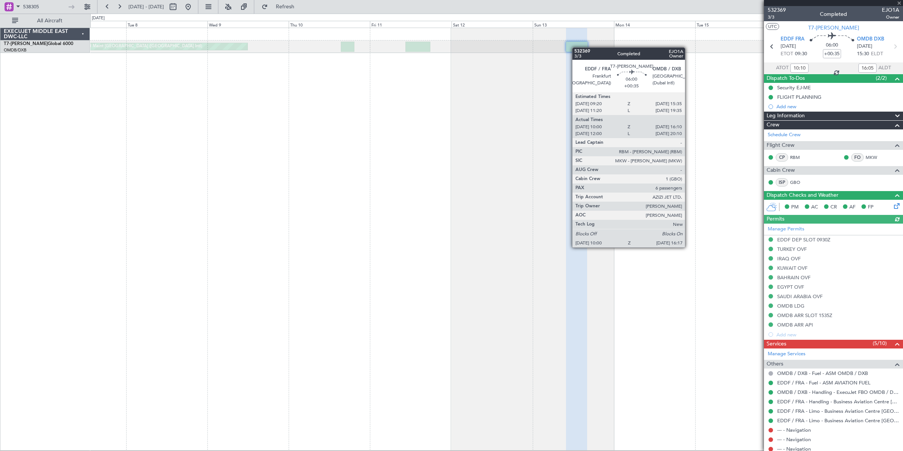
type input "Dherander Fithani (DHF)"
type input "6731"
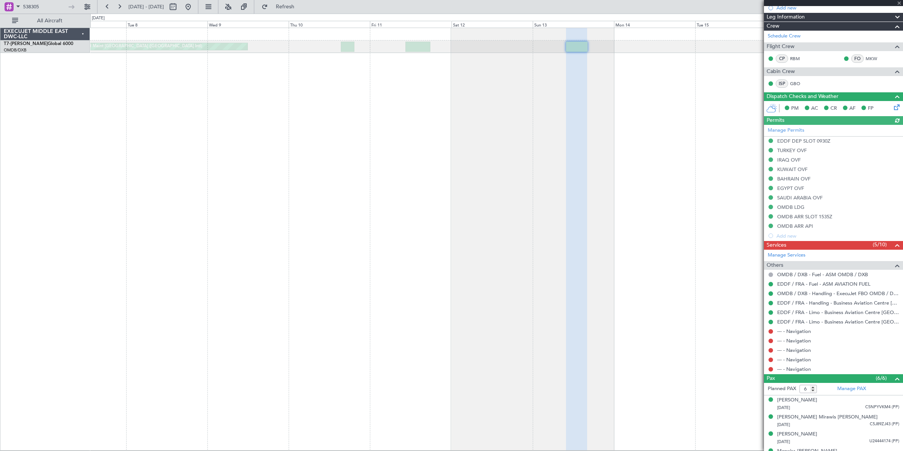
scroll to position [146, 0]
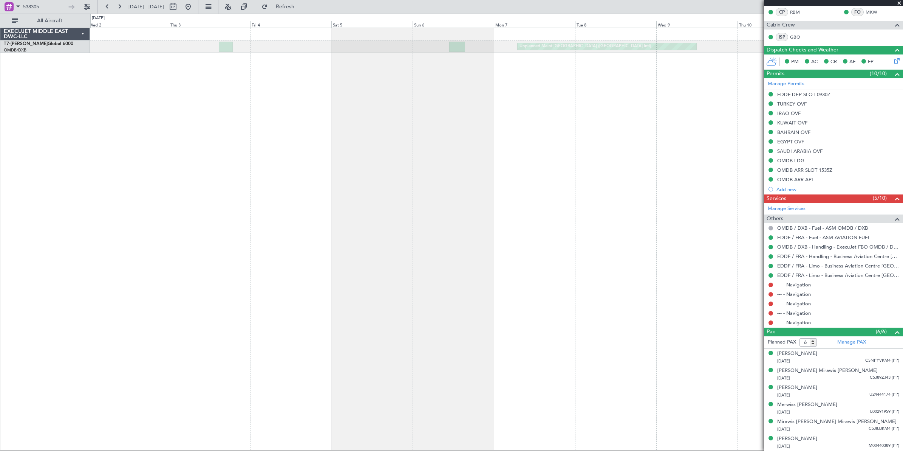
click at [645, 101] on div "Unplanned Maint [GEOGRAPHIC_DATA] ([GEOGRAPHIC_DATA] Intl)" at bounding box center [496, 239] width 813 height 423
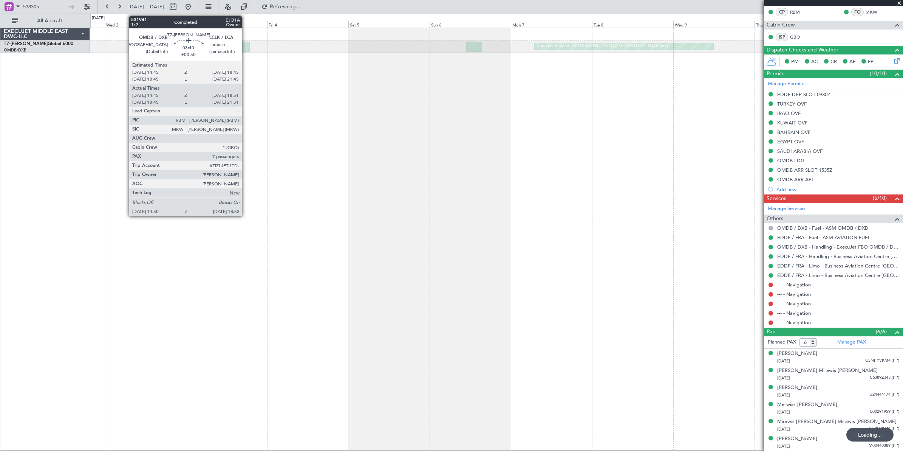
click at [246, 48] on div at bounding box center [243, 47] width 14 height 10
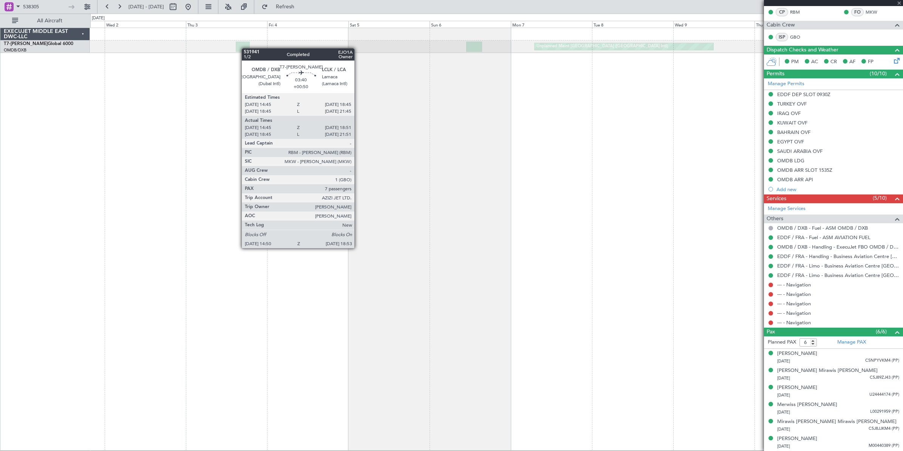
type input "+00:50"
type input "15:00"
type input "18:46"
type input "7"
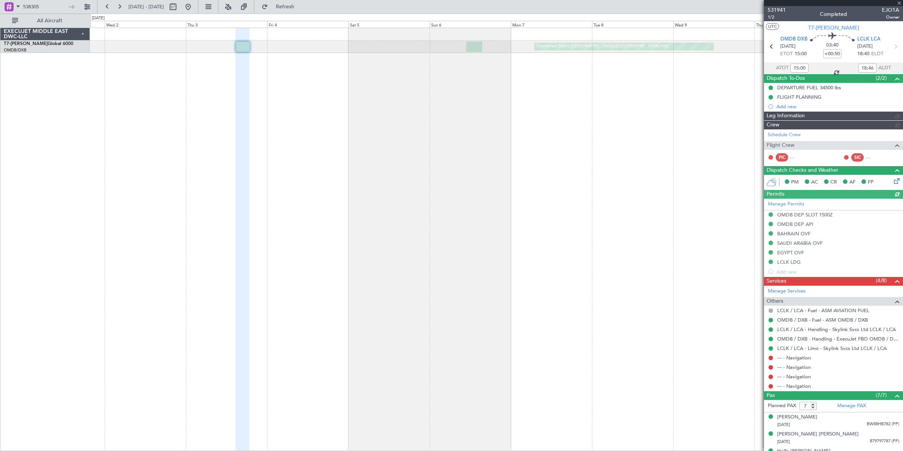
type input "[PERSON_NAME] ([PERSON_NAME])"
type input "6663"
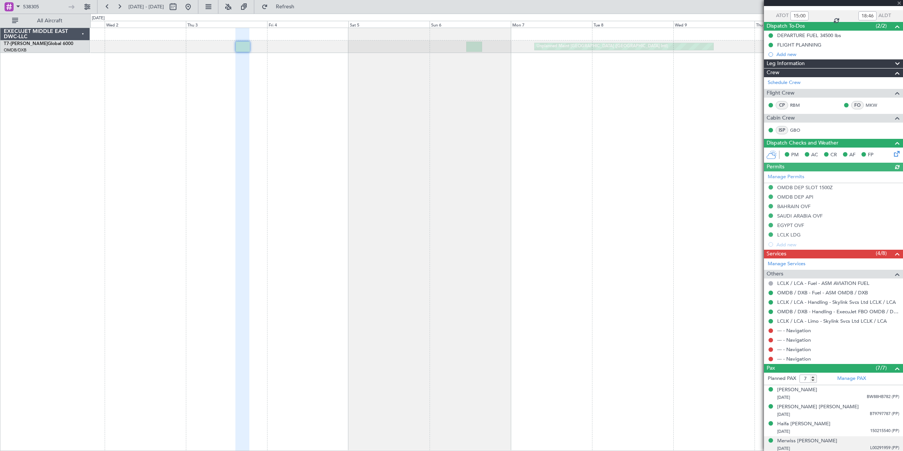
scroll to position [106, 0]
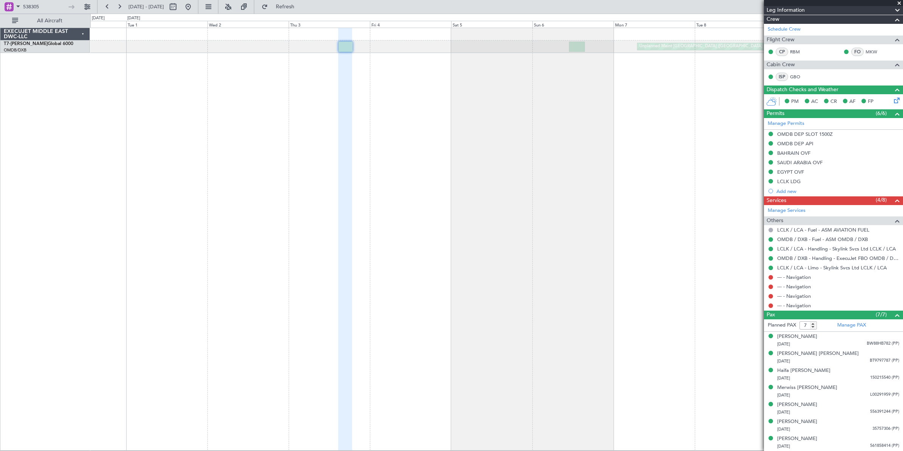
click at [628, 116] on div "Unplanned Maint [GEOGRAPHIC_DATA] ([GEOGRAPHIC_DATA] Intl)" at bounding box center [496, 239] width 813 height 423
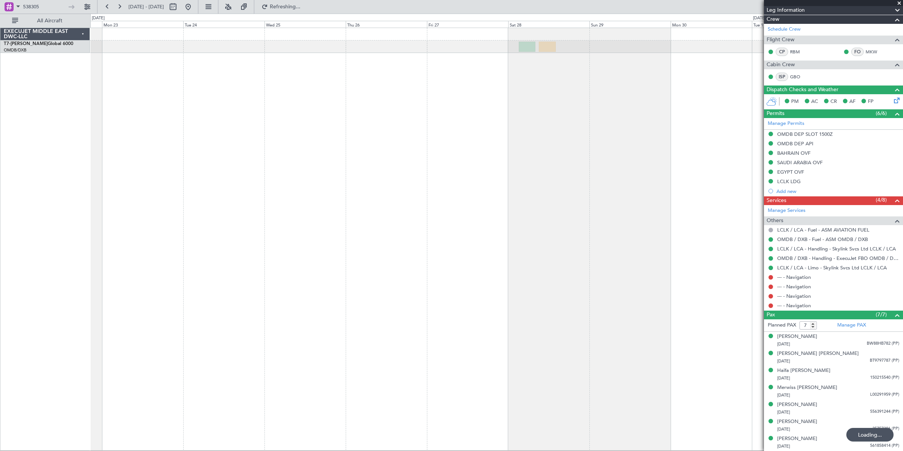
click at [428, 126] on div at bounding box center [496, 239] width 813 height 423
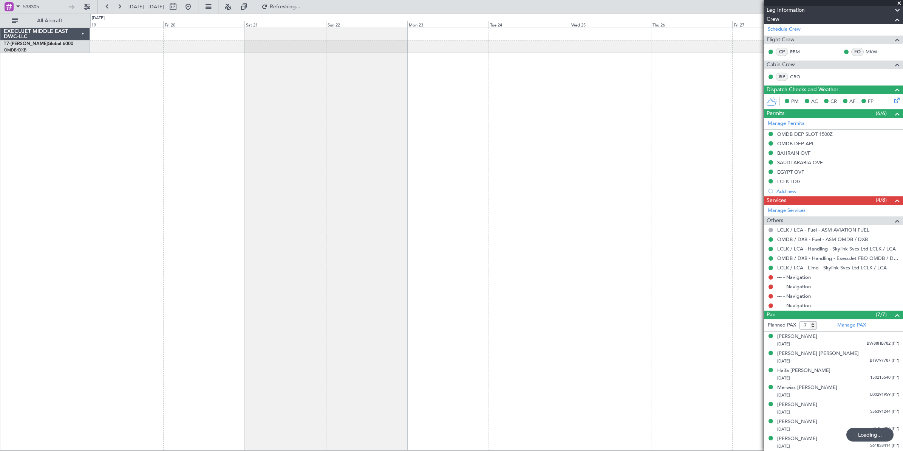
click at [519, 156] on div at bounding box center [496, 239] width 813 height 423
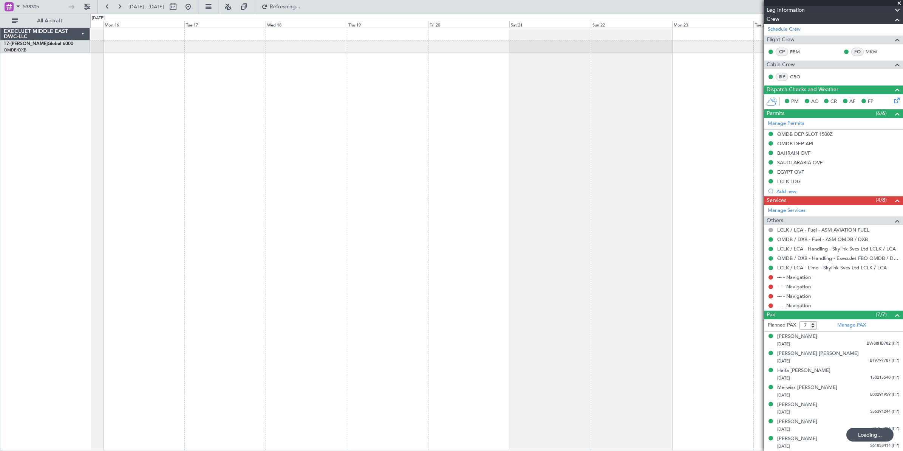
click at [562, 152] on div at bounding box center [496, 239] width 813 height 423
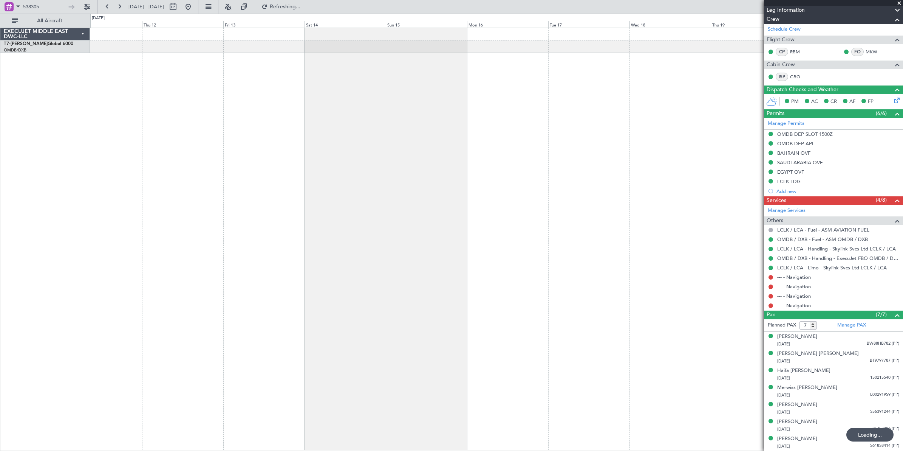
click at [556, 154] on div at bounding box center [496, 239] width 813 height 423
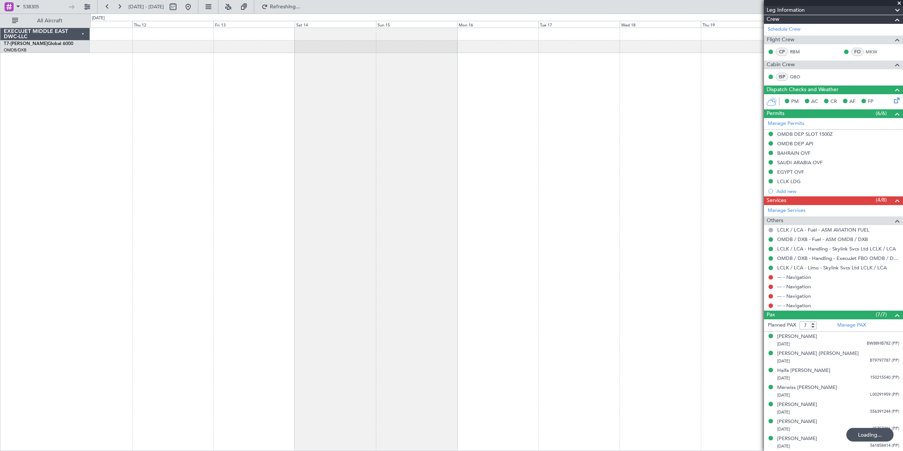
click at [567, 143] on div at bounding box center [496, 239] width 813 height 423
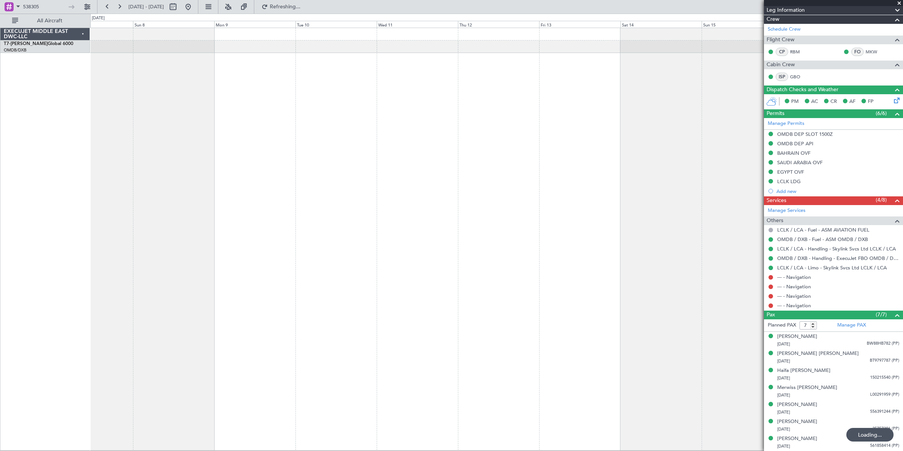
click at [509, 140] on div at bounding box center [496, 239] width 813 height 423
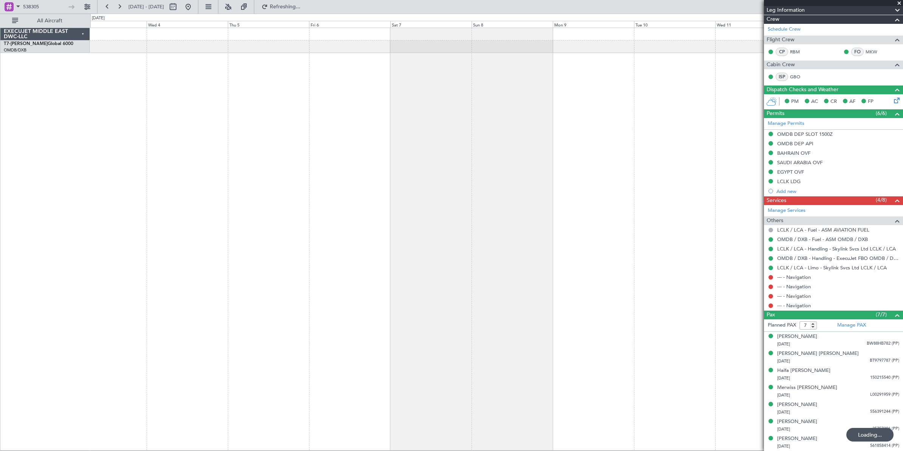
click at [431, 136] on div at bounding box center [496, 239] width 813 height 423
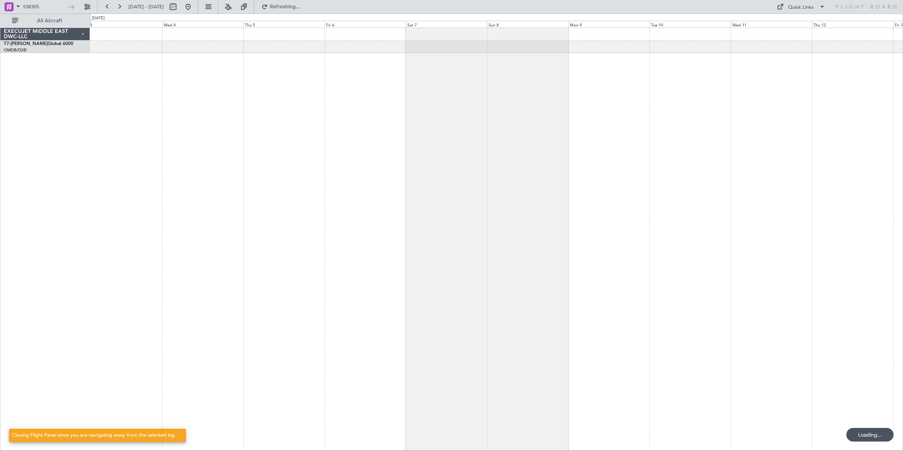
scroll to position [0, 0]
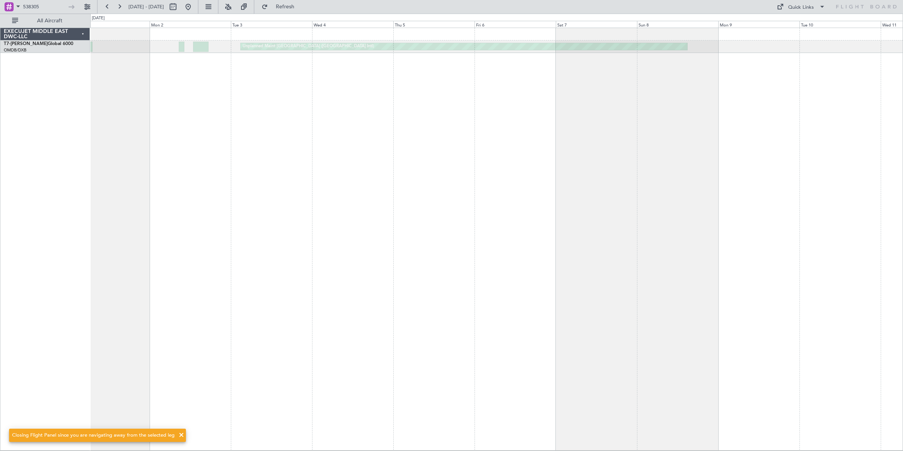
click at [298, 131] on div "Unplanned Maint [GEOGRAPHIC_DATA] ([GEOGRAPHIC_DATA] Intl)" at bounding box center [496, 239] width 813 height 423
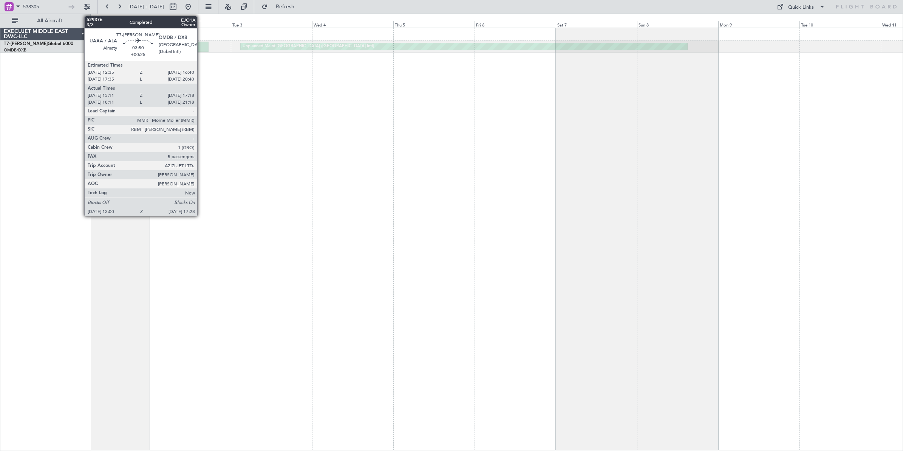
click at [201, 47] on div at bounding box center [200, 47] width 15 height 10
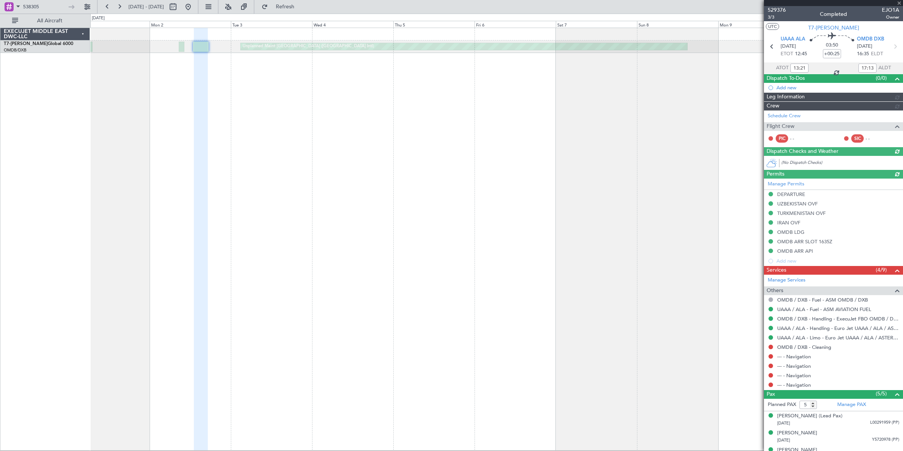
type input "Dherander Fithani (DHF)"
type input "6341"
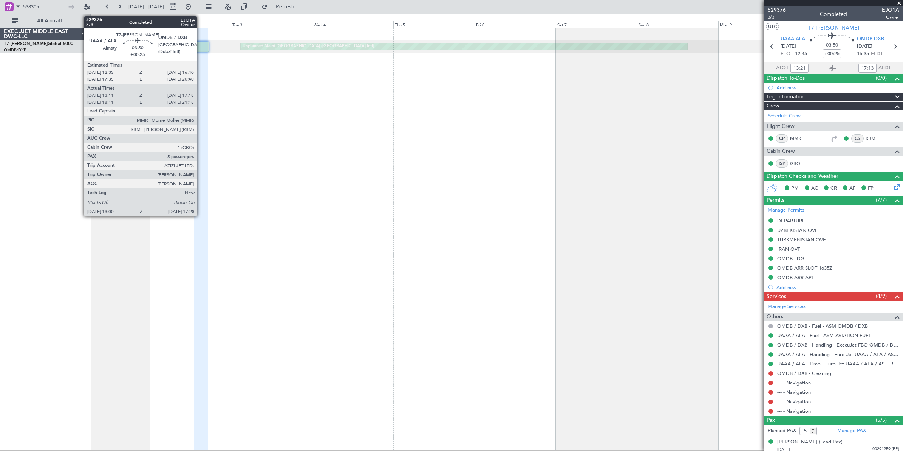
click at [201, 46] on div at bounding box center [200, 47] width 15 height 10
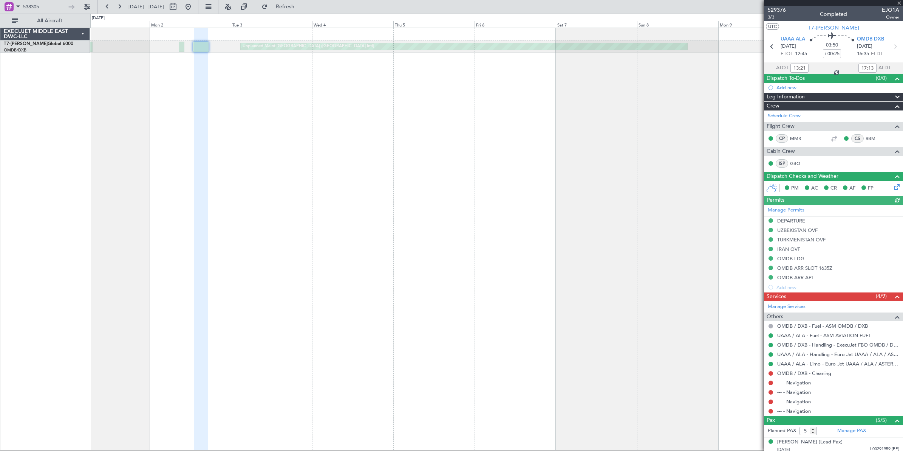
type input "Dherander Fithani (DHF)"
type input "6341"
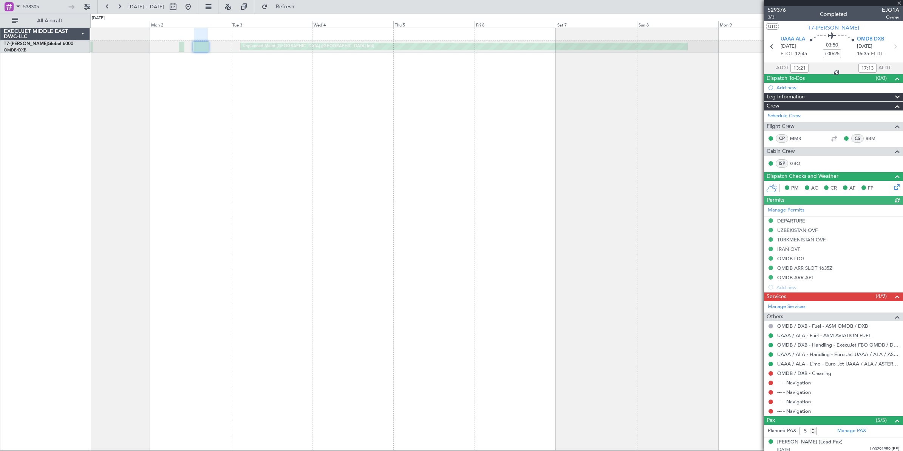
type input "Dherander Fithani (DHF)"
type input "6341"
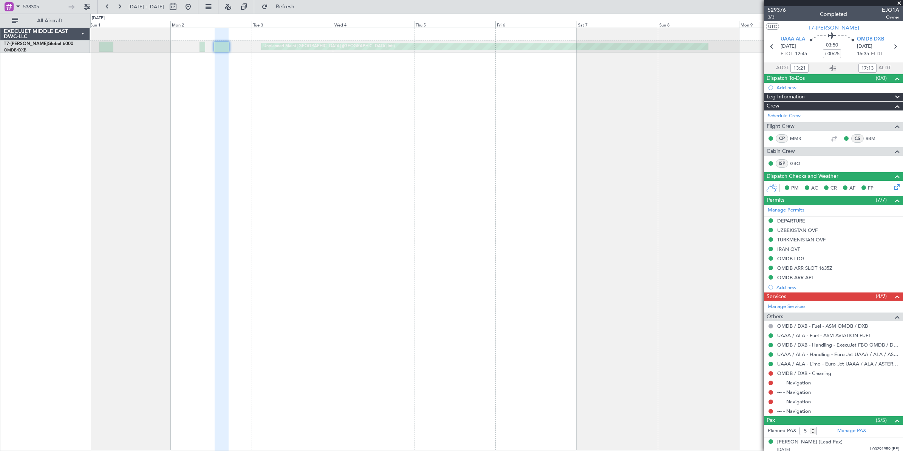
click at [767, 103] on fb-app "538305 [DATE] - [DATE] Refresh Quick Links All Aircraft Unplanned Maint [GEOGRA…" at bounding box center [451, 228] width 903 height 445
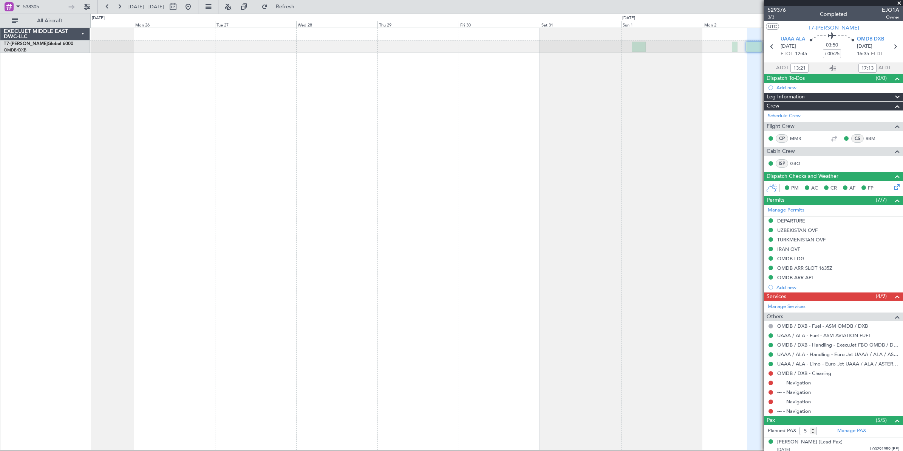
click at [747, 118] on div "Unplanned Maint [GEOGRAPHIC_DATA] ([GEOGRAPHIC_DATA] Intl)" at bounding box center [496, 239] width 813 height 423
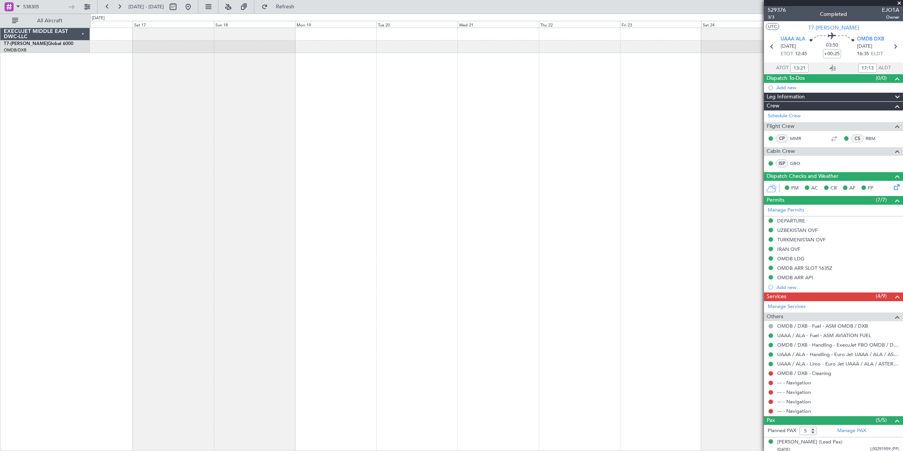
click at [666, 133] on div at bounding box center [496, 239] width 813 height 423
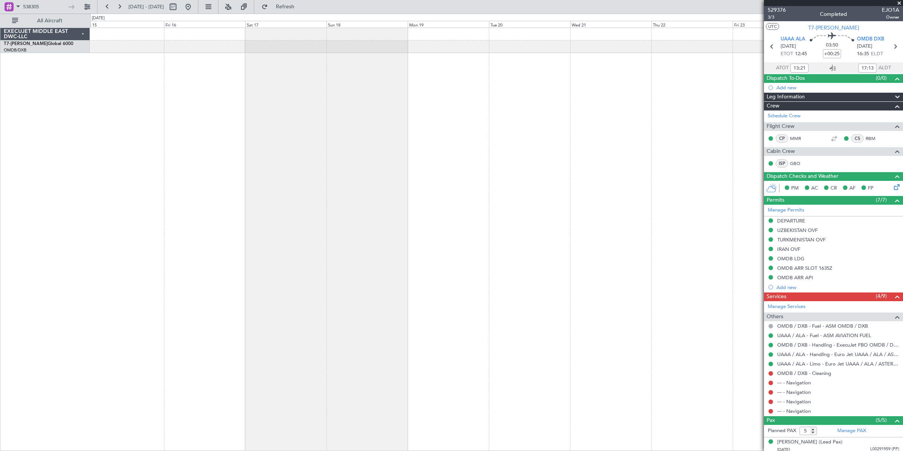
click at [583, 131] on div at bounding box center [496, 239] width 813 height 423
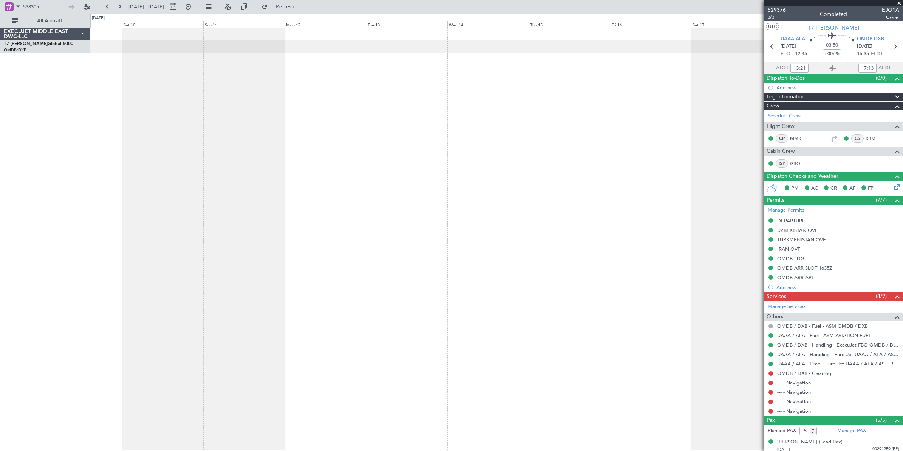
click at [564, 125] on div at bounding box center [496, 239] width 813 height 423
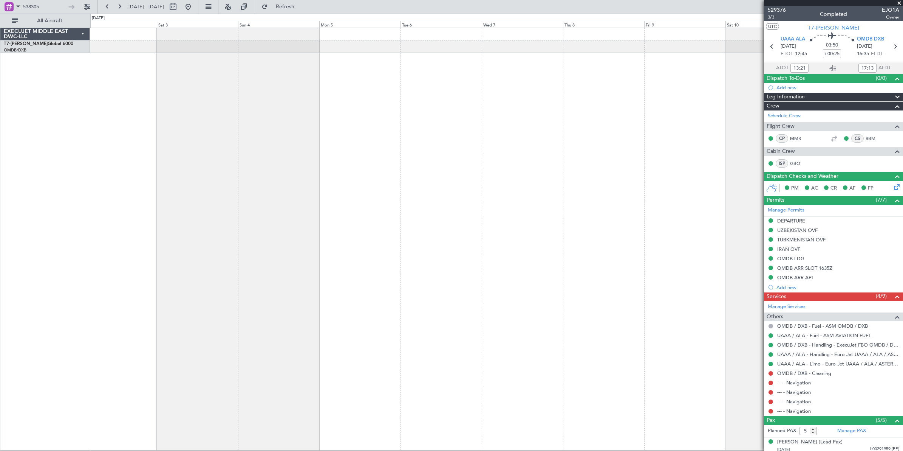
click at [662, 122] on div at bounding box center [496, 239] width 813 height 423
click at [597, 125] on div at bounding box center [496, 239] width 813 height 423
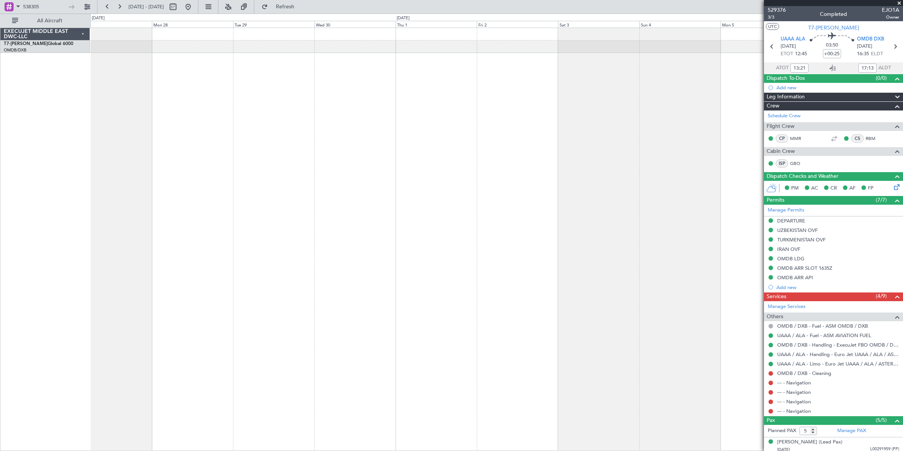
click at [483, 130] on div at bounding box center [496, 239] width 813 height 423
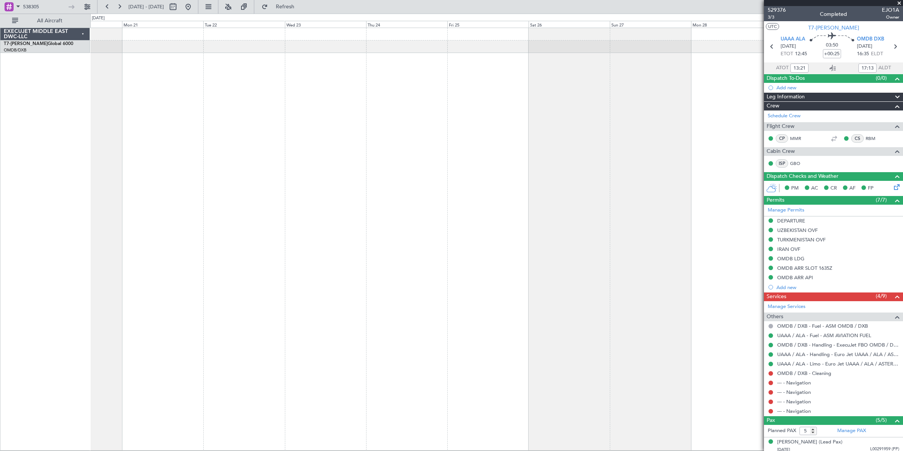
click at [592, 136] on div at bounding box center [496, 239] width 813 height 423
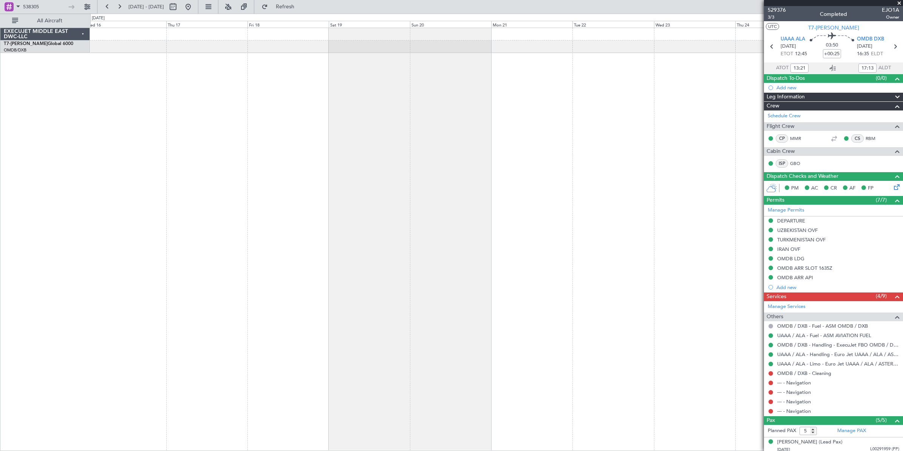
click at [488, 130] on div at bounding box center [496, 239] width 813 height 423
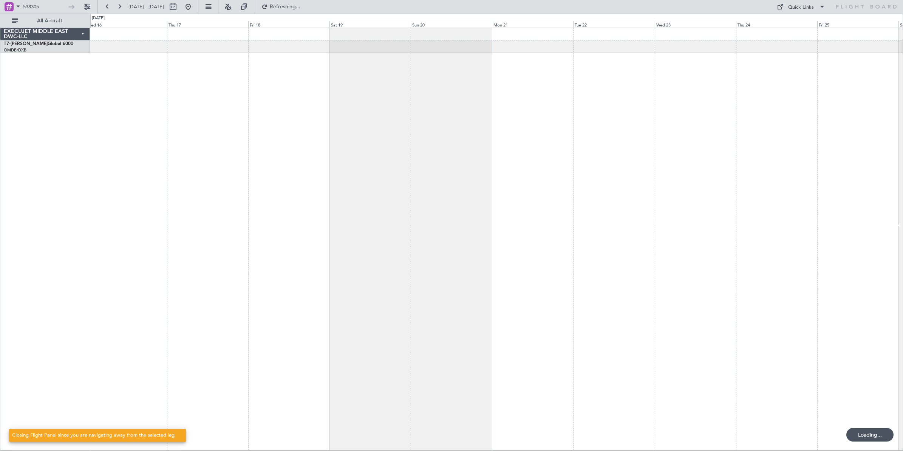
click at [469, 141] on div at bounding box center [496, 239] width 813 height 423
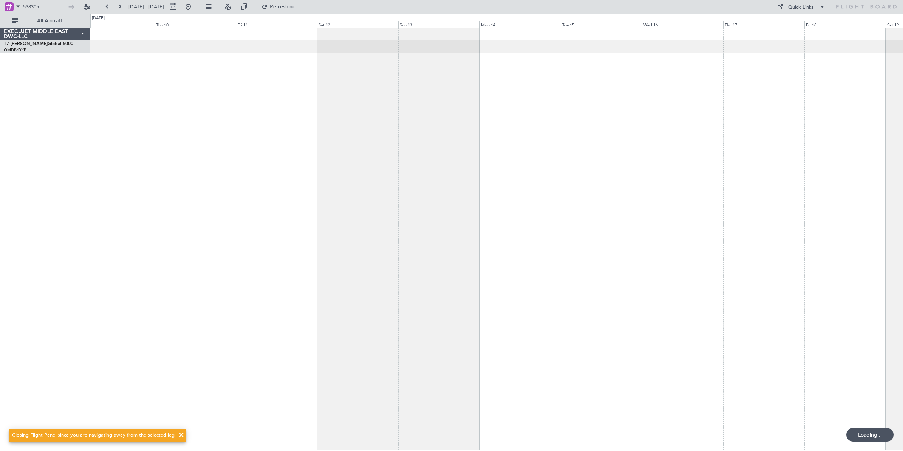
click at [487, 144] on div at bounding box center [496, 239] width 813 height 423
click at [491, 144] on div at bounding box center [496, 239] width 813 height 423
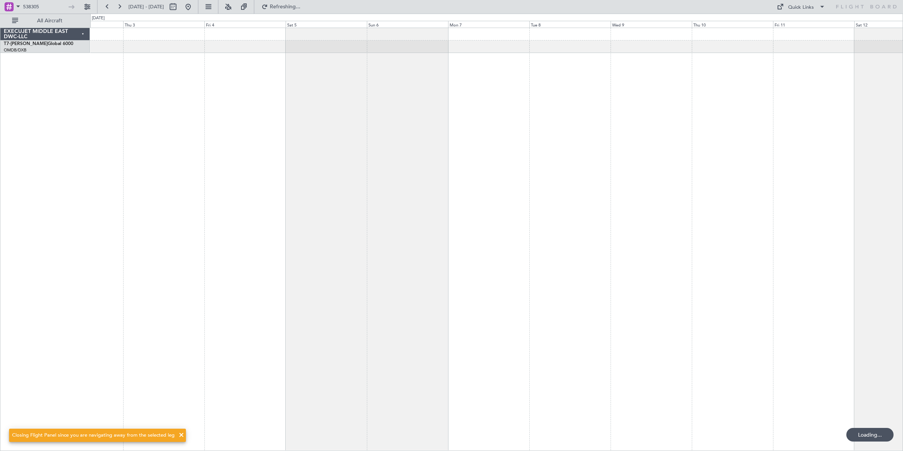
click at [473, 146] on div at bounding box center [496, 239] width 813 height 423
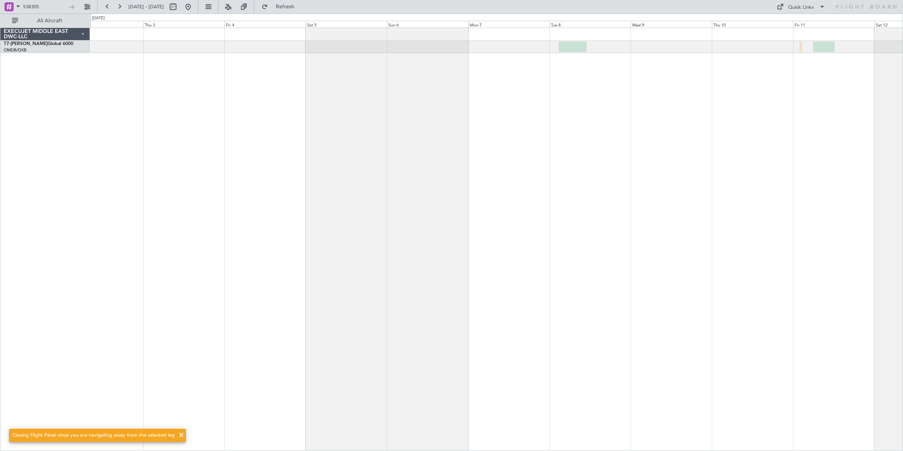
click at [485, 135] on div "AOG Maint Singapore (Changi)" at bounding box center [496, 239] width 813 height 423
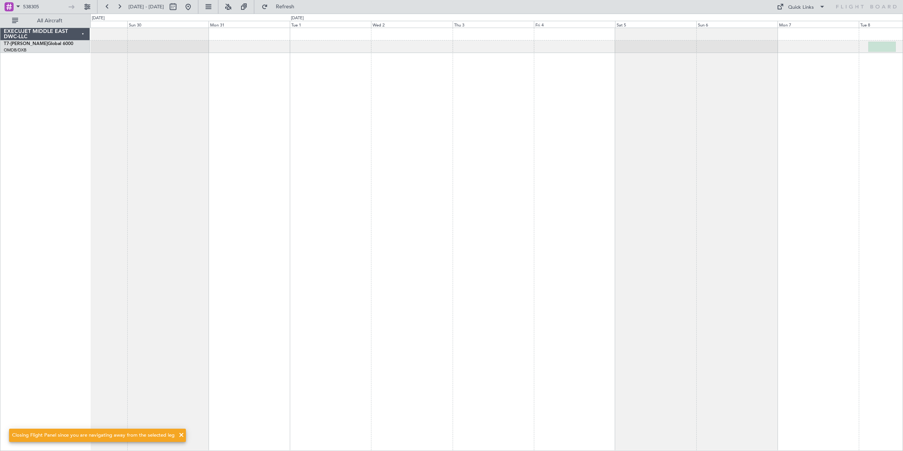
click at [447, 135] on div at bounding box center [496, 239] width 813 height 423
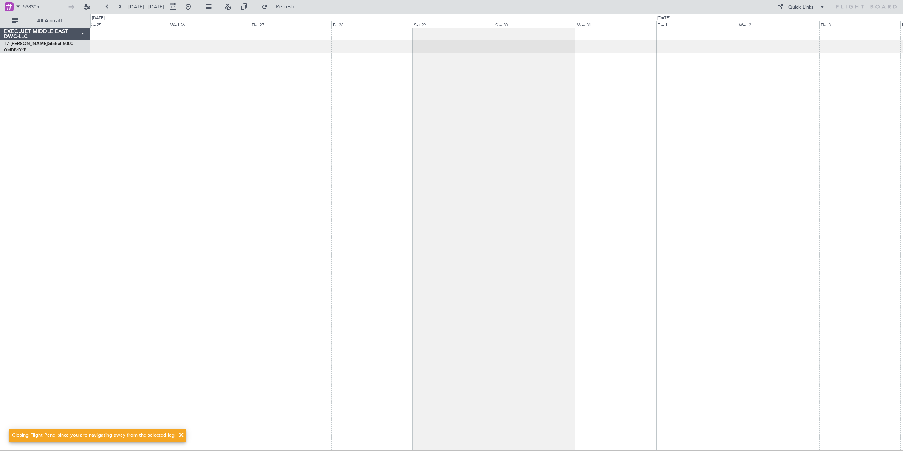
click at [477, 136] on div at bounding box center [496, 239] width 813 height 423
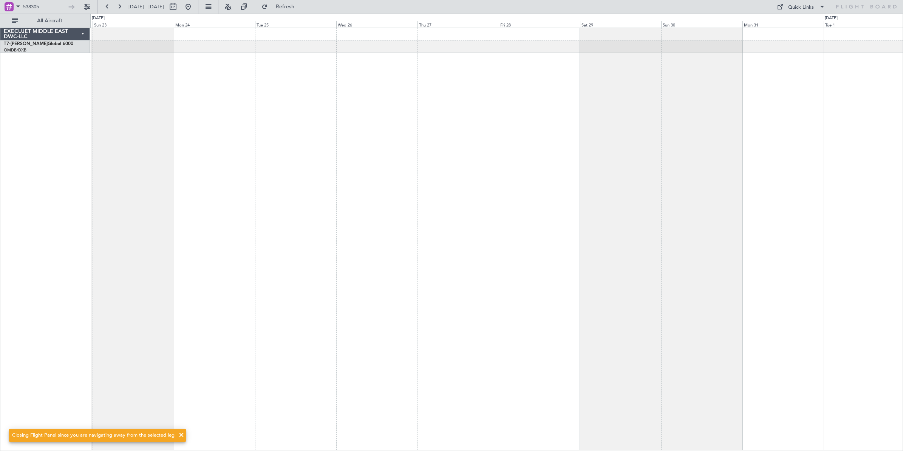
click at [443, 133] on div at bounding box center [496, 239] width 813 height 423
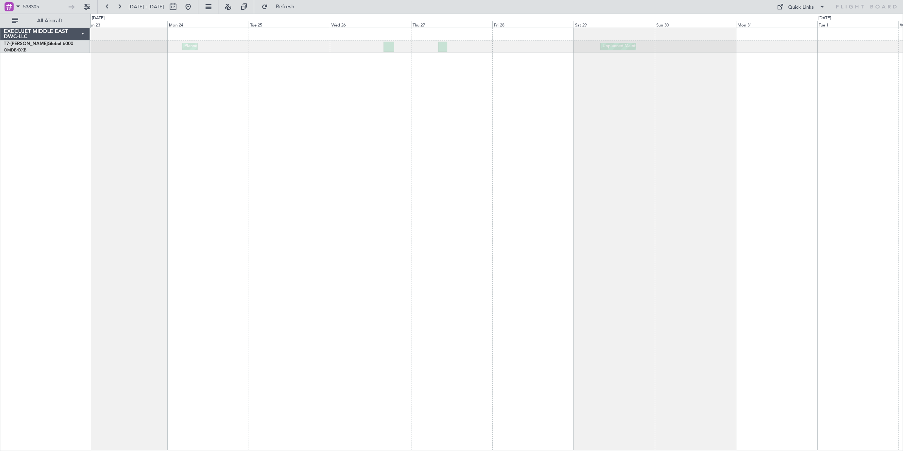
click at [457, 153] on div "Planned Maint [GEOGRAPHIC_DATA] ([GEOGRAPHIC_DATA] Intl) Unplanned Maint [GEOGR…" at bounding box center [496, 239] width 813 height 423
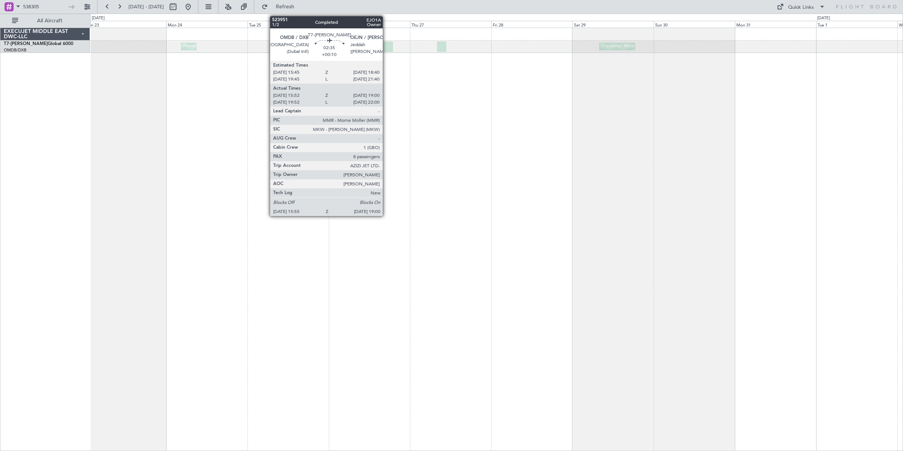
click at [387, 48] on div at bounding box center [388, 47] width 11 height 10
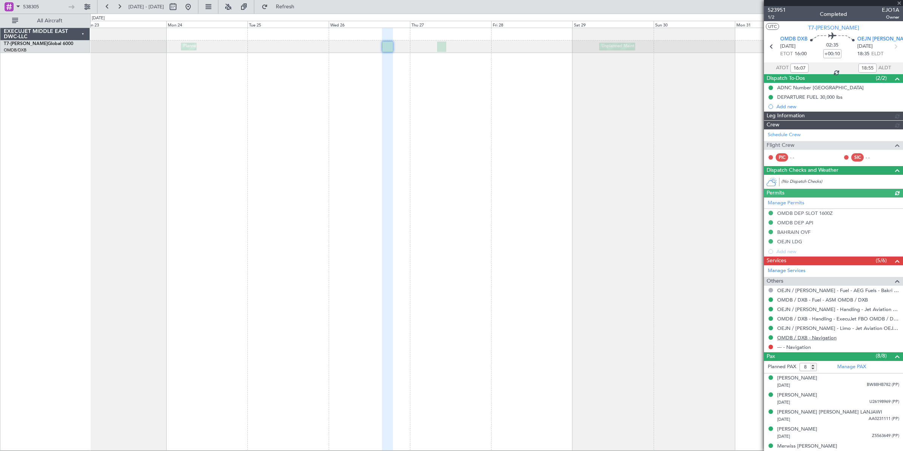
type input "[PERSON_NAME] (ANI)"
type input "5718"
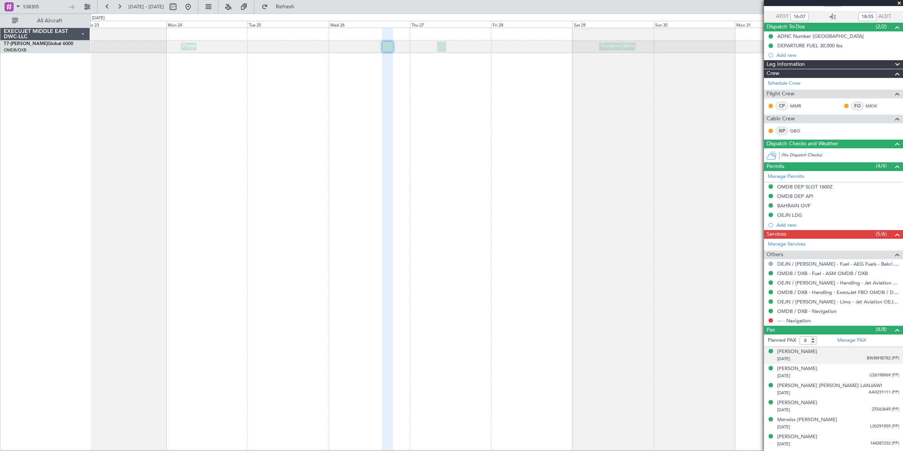
scroll to position [84, 0]
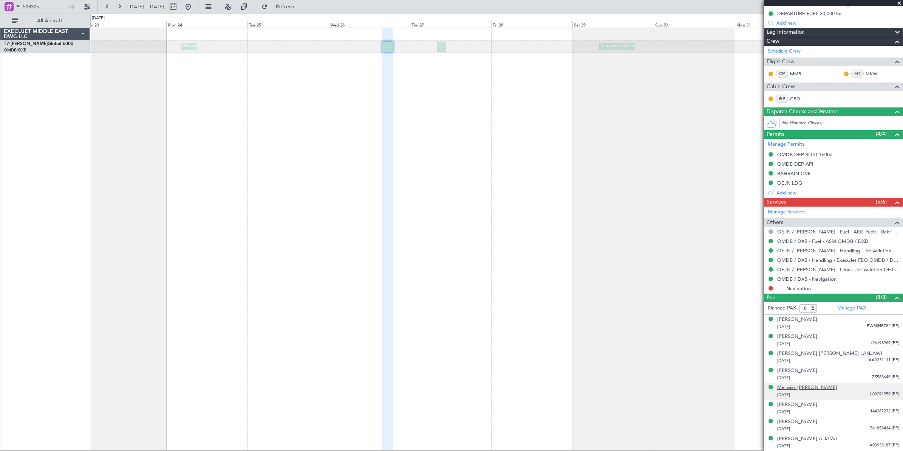
click at [807, 386] on div "Merwiss [PERSON_NAME]" at bounding box center [808, 388] width 60 height 8
type input "[PERSON_NAME] (ANI)"
type input "5718"
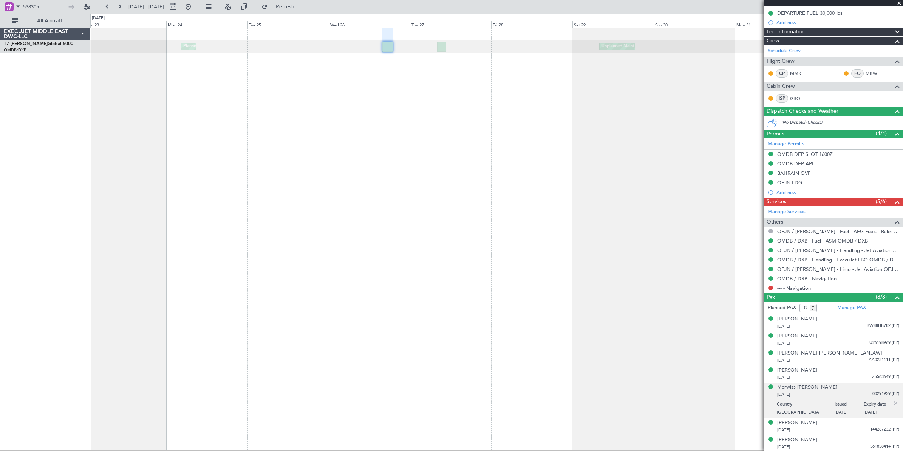
type input "[PERSON_NAME] (ANI)"
type input "5718"
type input "[PERSON_NAME] (ANI)"
type input "5718"
type input "[PERSON_NAME] (ANI)"
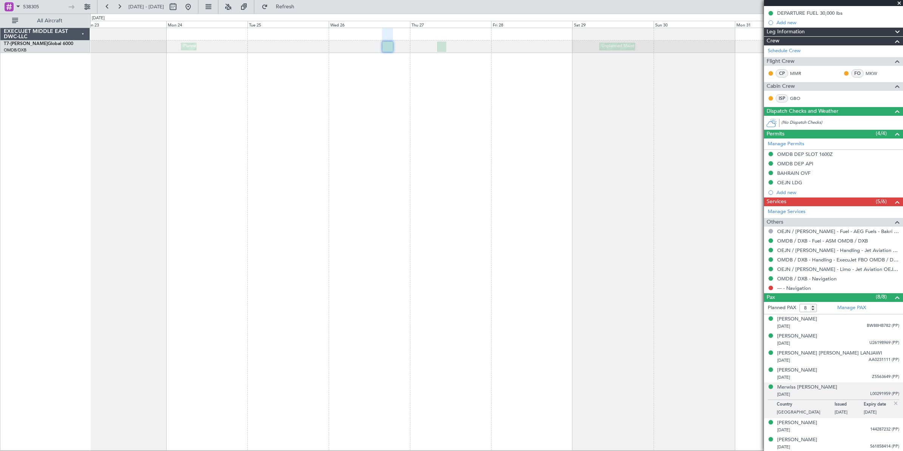
type input "5718"
